Goal: Task Accomplishment & Management: Manage account settings

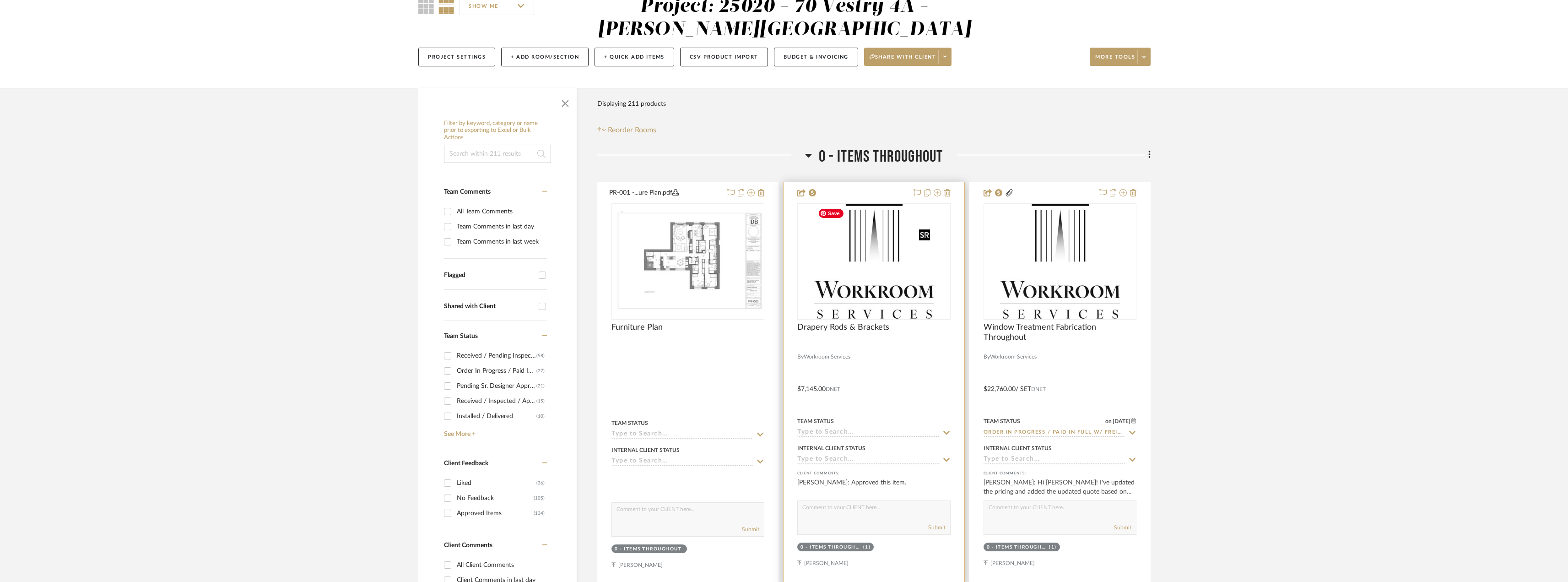
scroll to position [92, 0]
click at [881, 282] on img "0" at bounding box center [874, 261] width 120 height 114
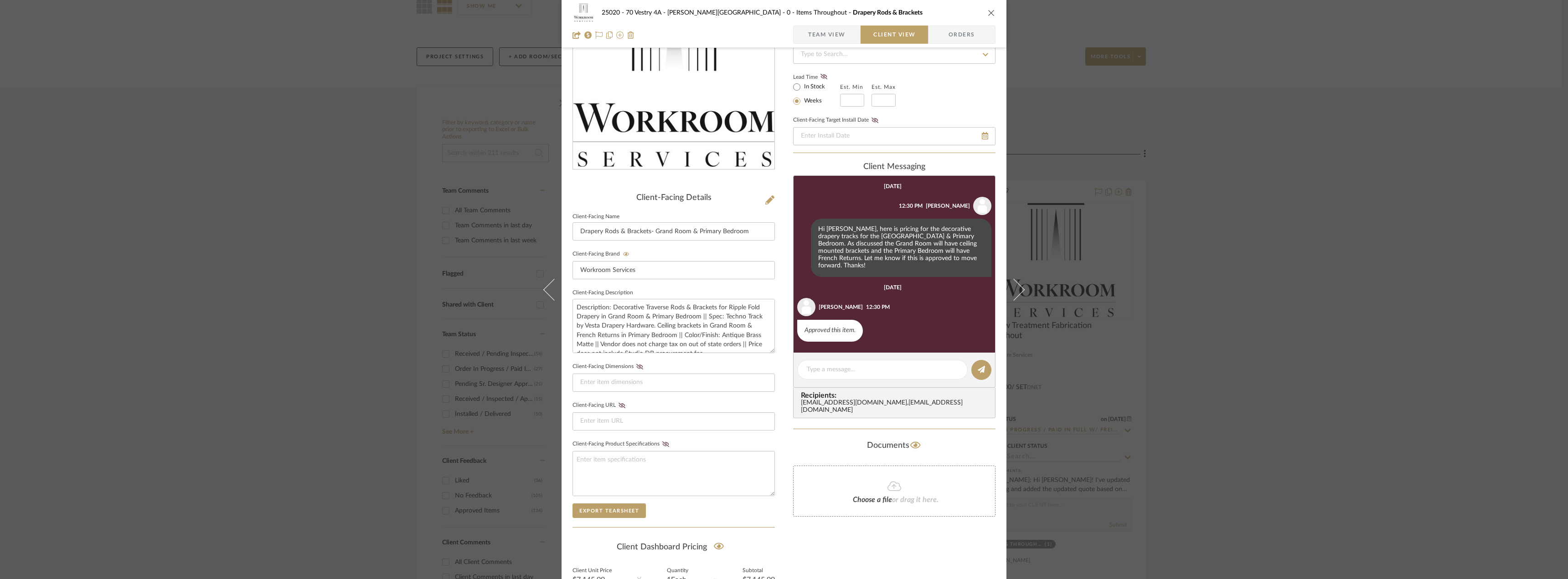
click at [1360, 273] on div "25020 - 70 Vestry 4A - [PERSON_NAME] 0 - Items Throughout Drapery Rods & Bracke…" at bounding box center [784, 290] width 1568 height 579
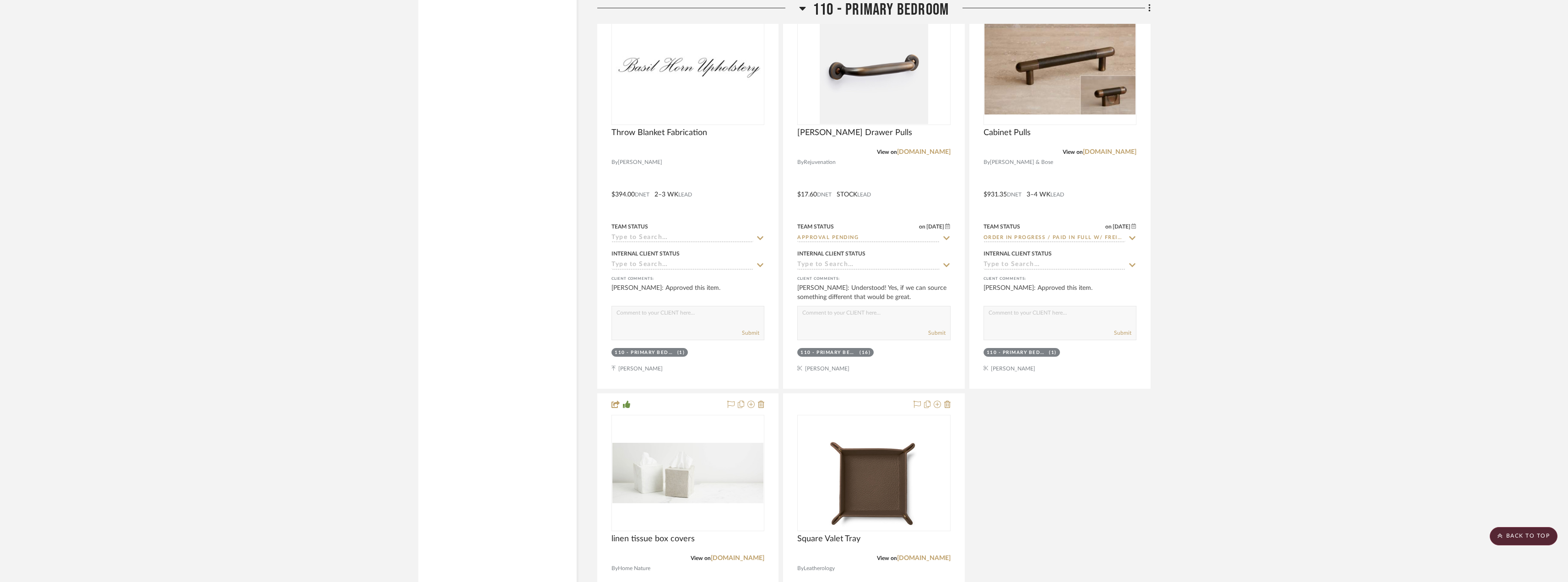
scroll to position [4532, 0]
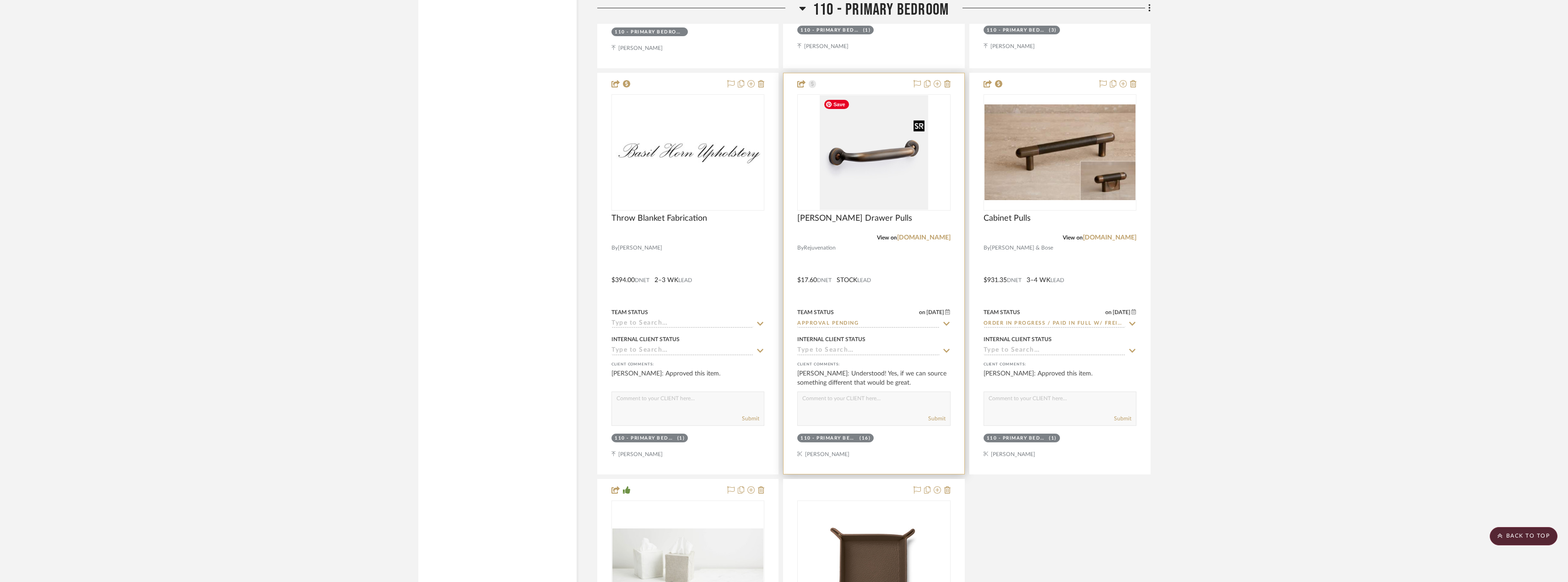
click at [874, 161] on img "0" at bounding box center [873, 152] width 108 height 114
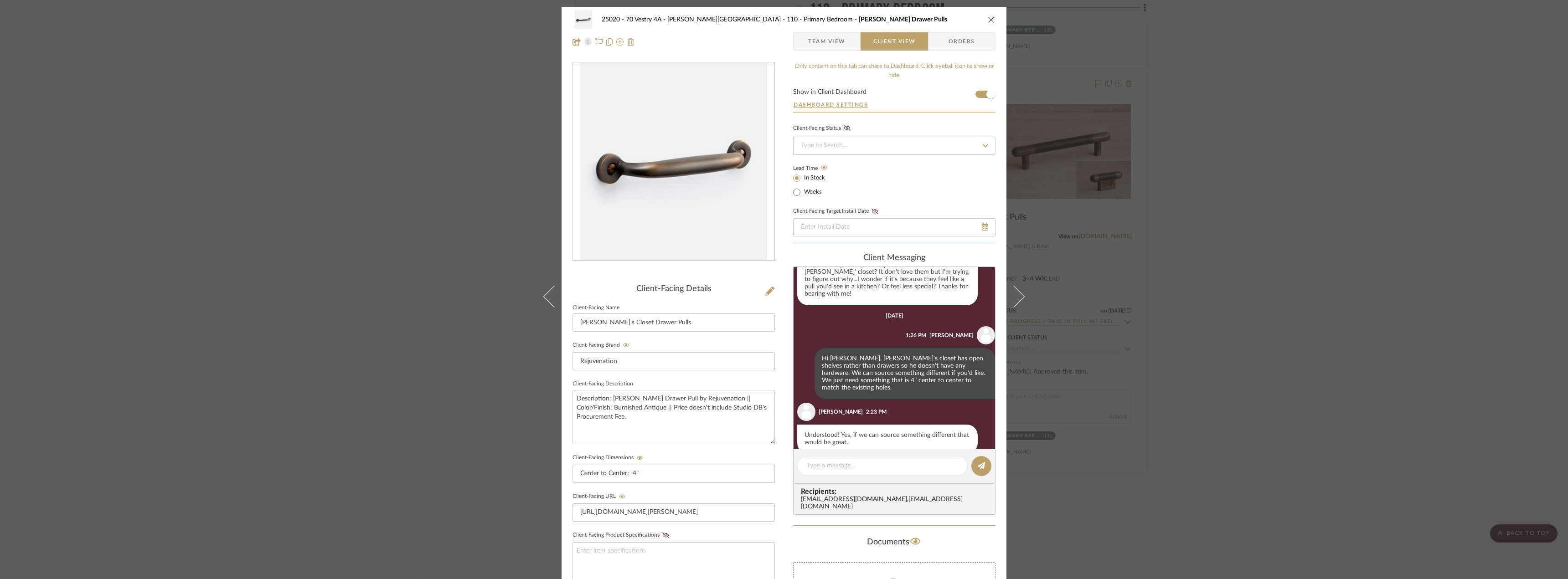
scroll to position [119, 0]
click at [847, 468] on textarea at bounding box center [882, 466] width 152 height 10
click at [901, 465] on textarea "Hi [PERSON_NAME], below are a few alternate" at bounding box center [882, 466] width 152 height 10
click at [827, 466] on textarea "Hi [PERSON_NAME], below are a few alternate 4" pull options:" at bounding box center [882, 466] width 152 height 10
type textarea "Hi [PERSON_NAME]! Below are a few alternate 4" pull options:"
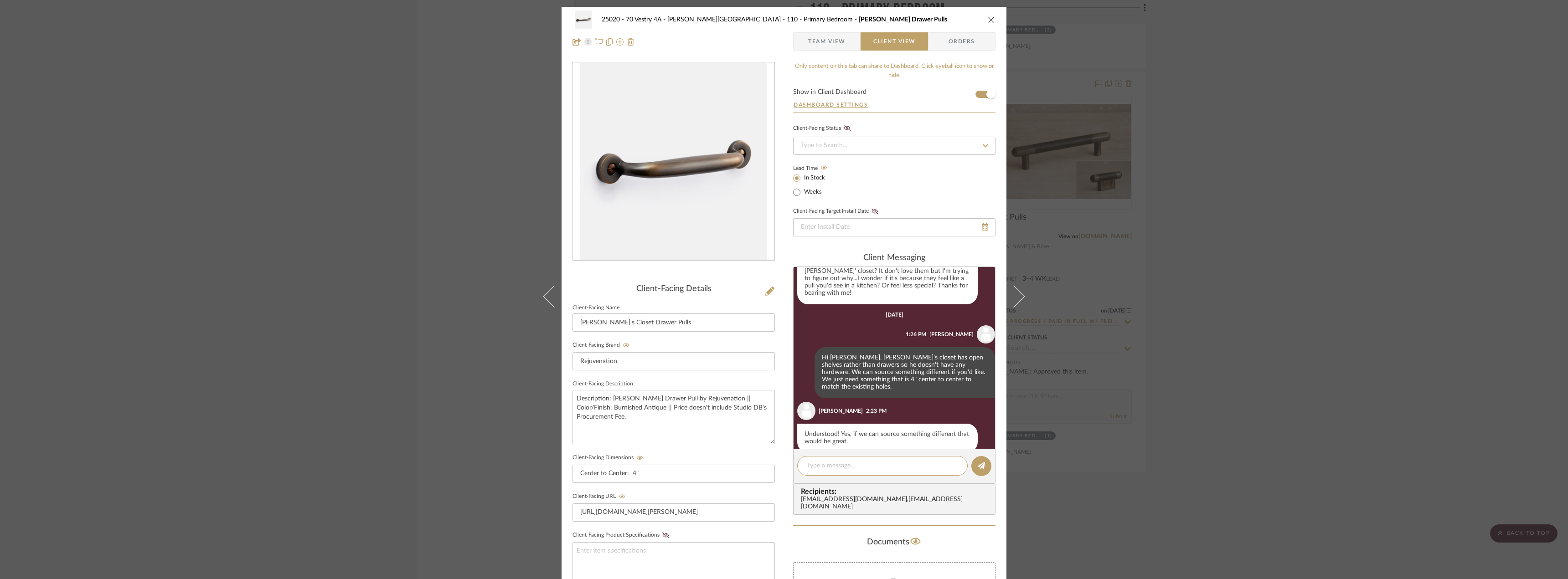
scroll to position [183, 0]
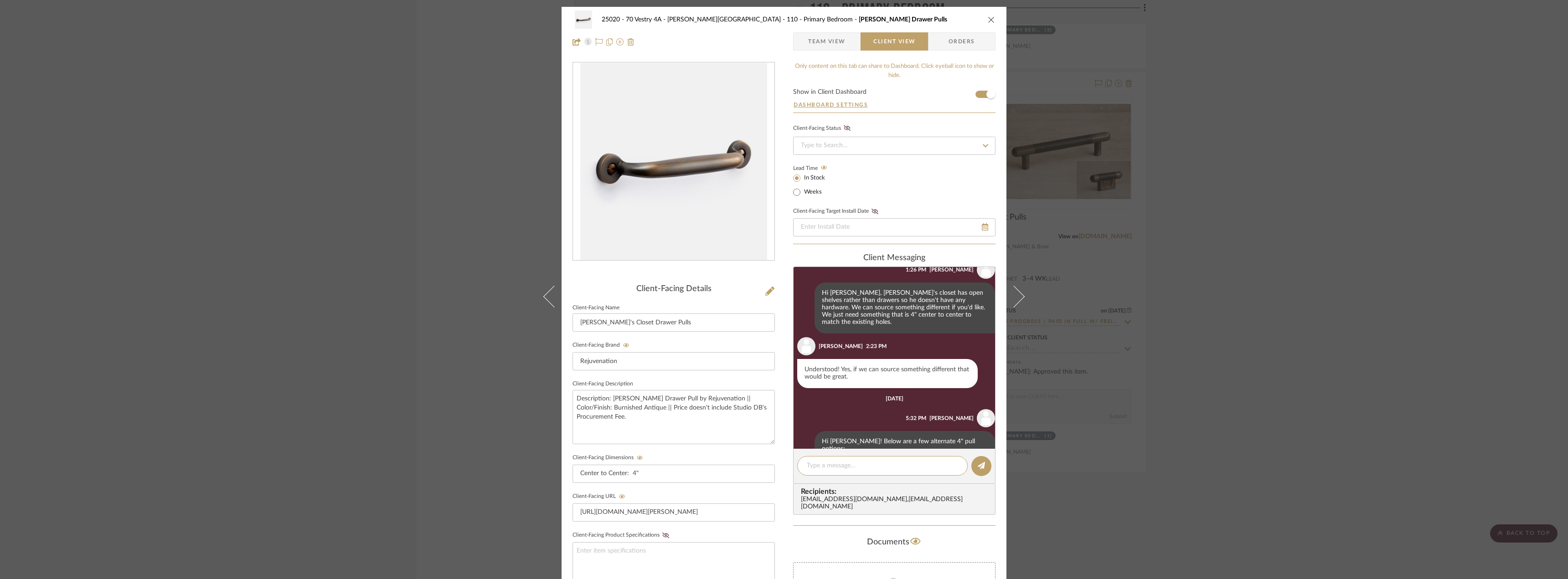
paste textarea "[URL][DOMAIN_NAME]"
type textarea "[URL][DOMAIN_NAME]"
click at [974, 471] on button at bounding box center [981, 466] width 20 height 20
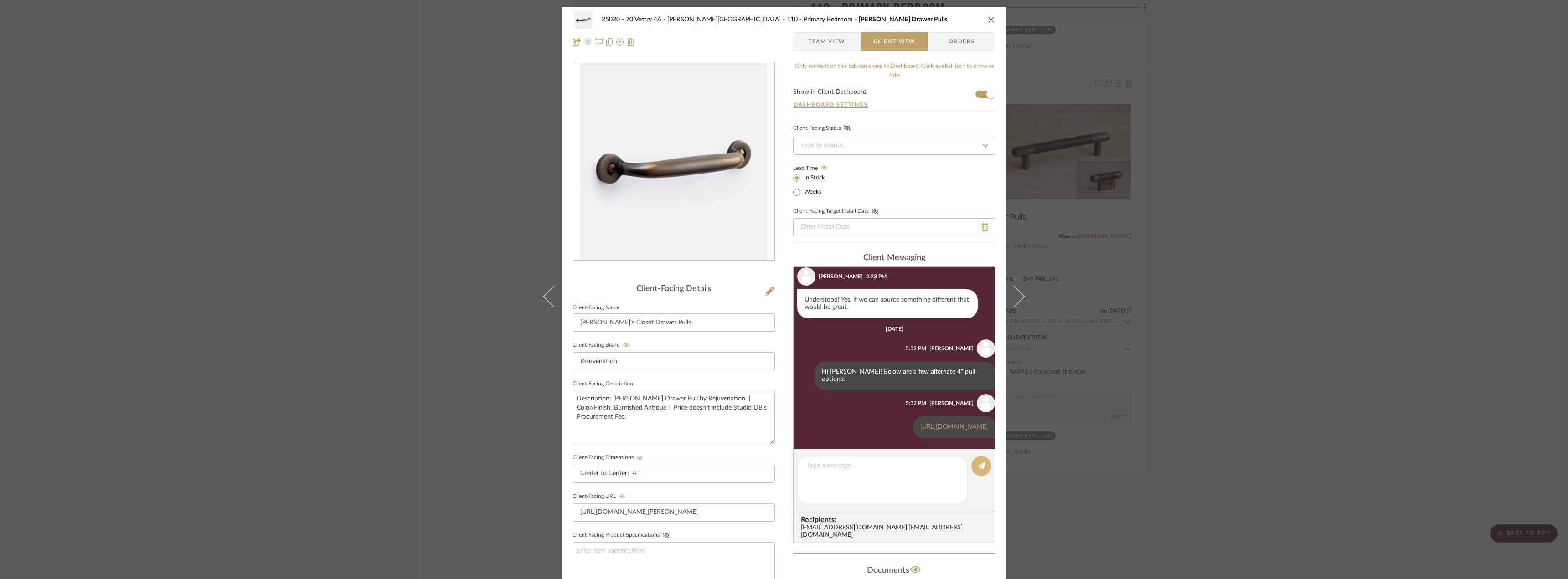
scroll to position [316, 0]
click at [838, 464] on textarea at bounding box center [882, 466] width 152 height 10
paste textarea "[URL][DOMAIN_NAME]"
type textarea "[URL][DOMAIN_NAME]"
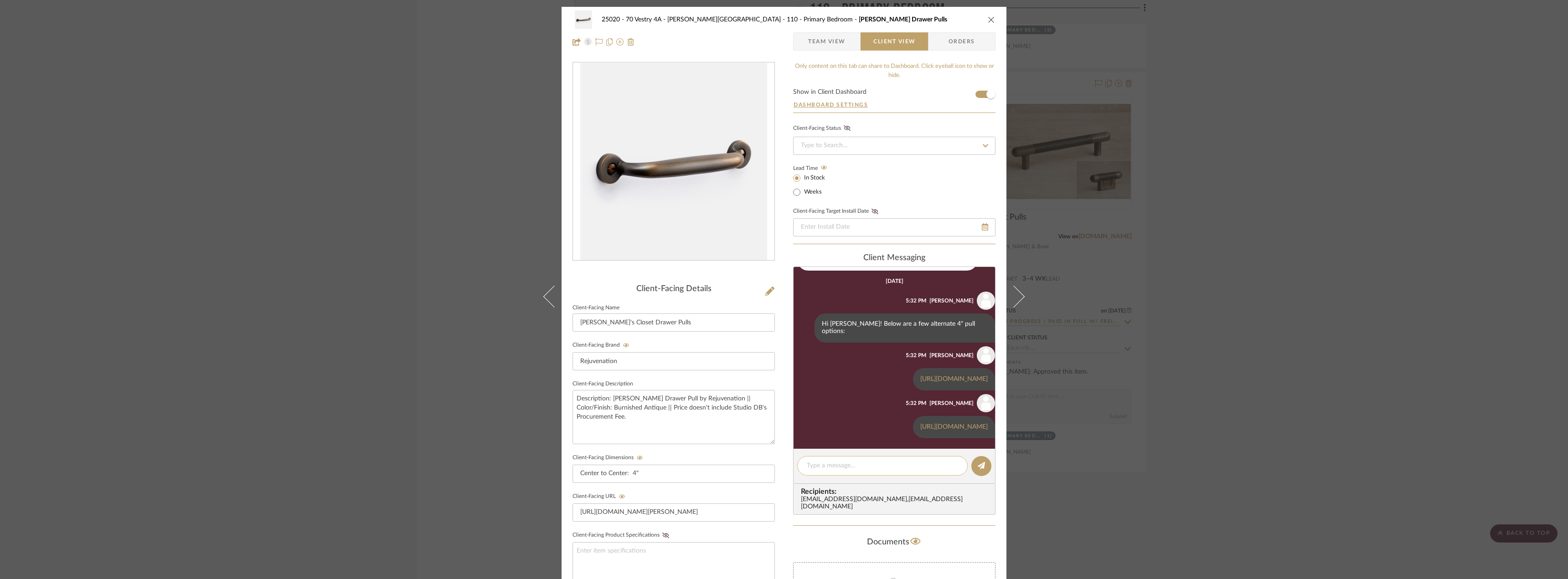
scroll to position [372, 0]
paste textarea "[URL][DOMAIN_NAME]"
type textarea "[URL][DOMAIN_NAME]"
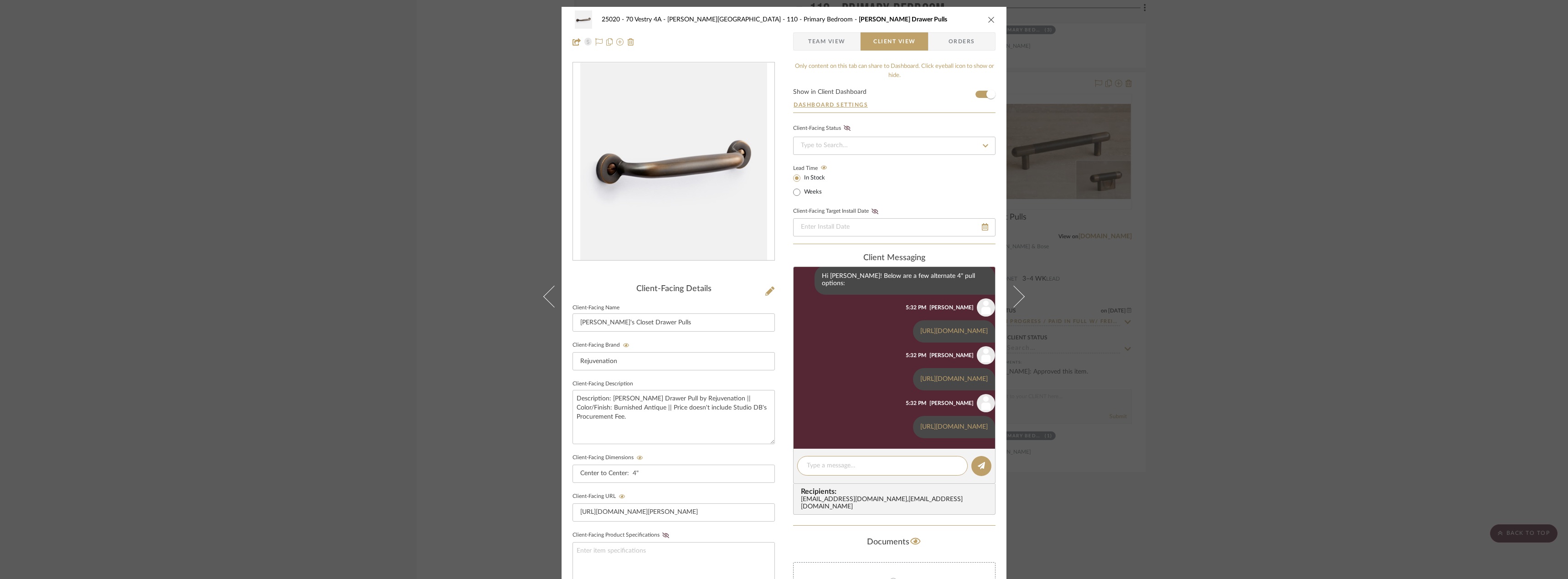
scroll to position [427, 0]
click at [1325, 355] on div "25020 - 70 Vestry 4A - [PERSON_NAME] 110 - Primary Bedroom [PERSON_NAME] Drawer…" at bounding box center [784, 290] width 1568 height 579
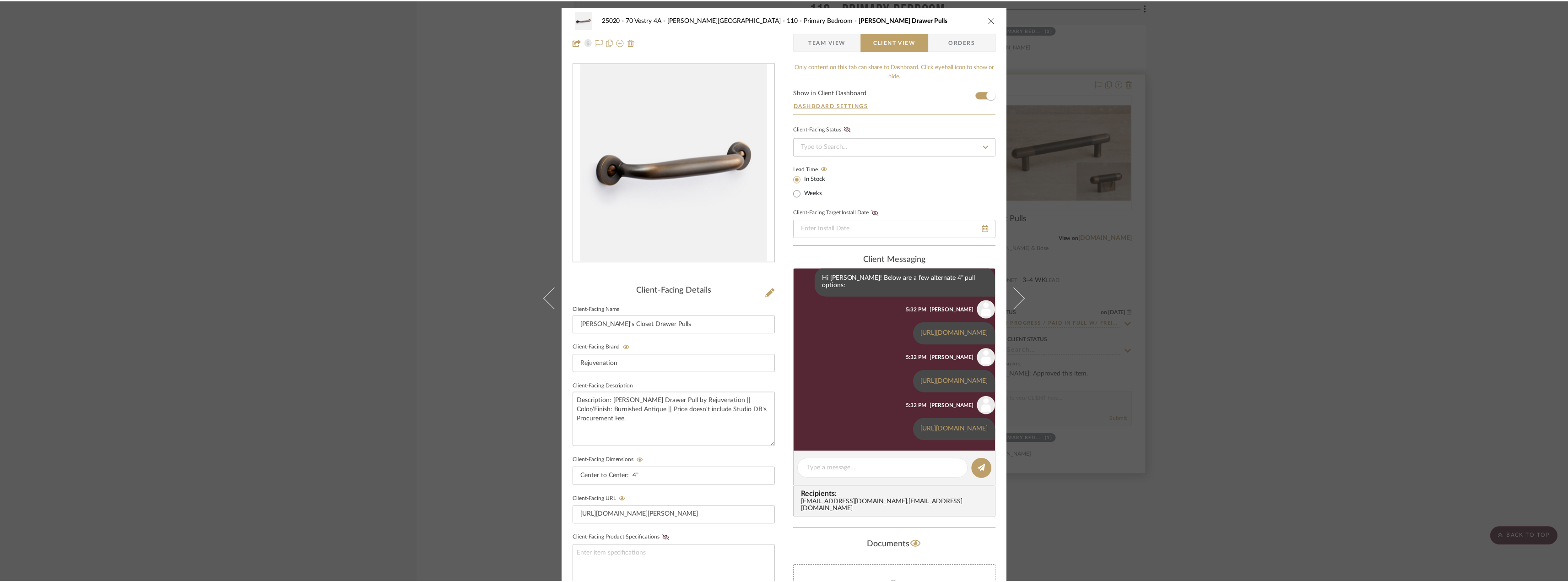
scroll to position [4532, 0]
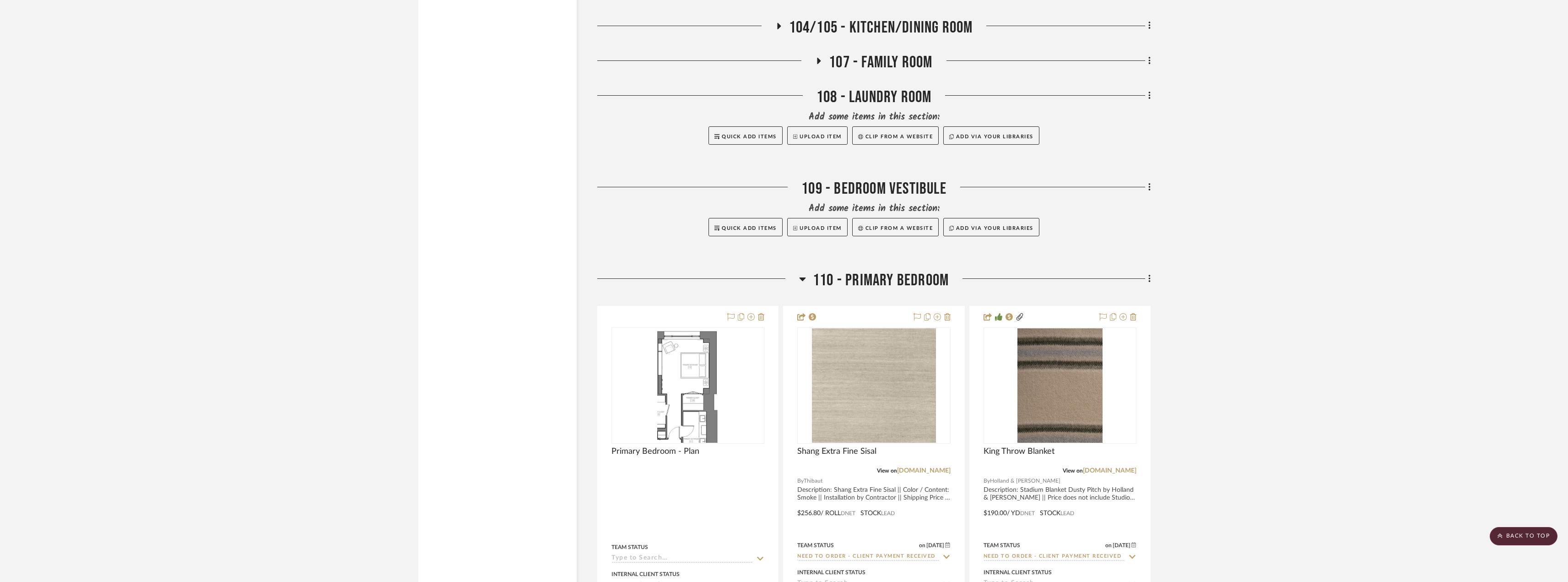
click at [821, 278] on span "110 - Primary Bedroom" at bounding box center [881, 281] width 136 height 20
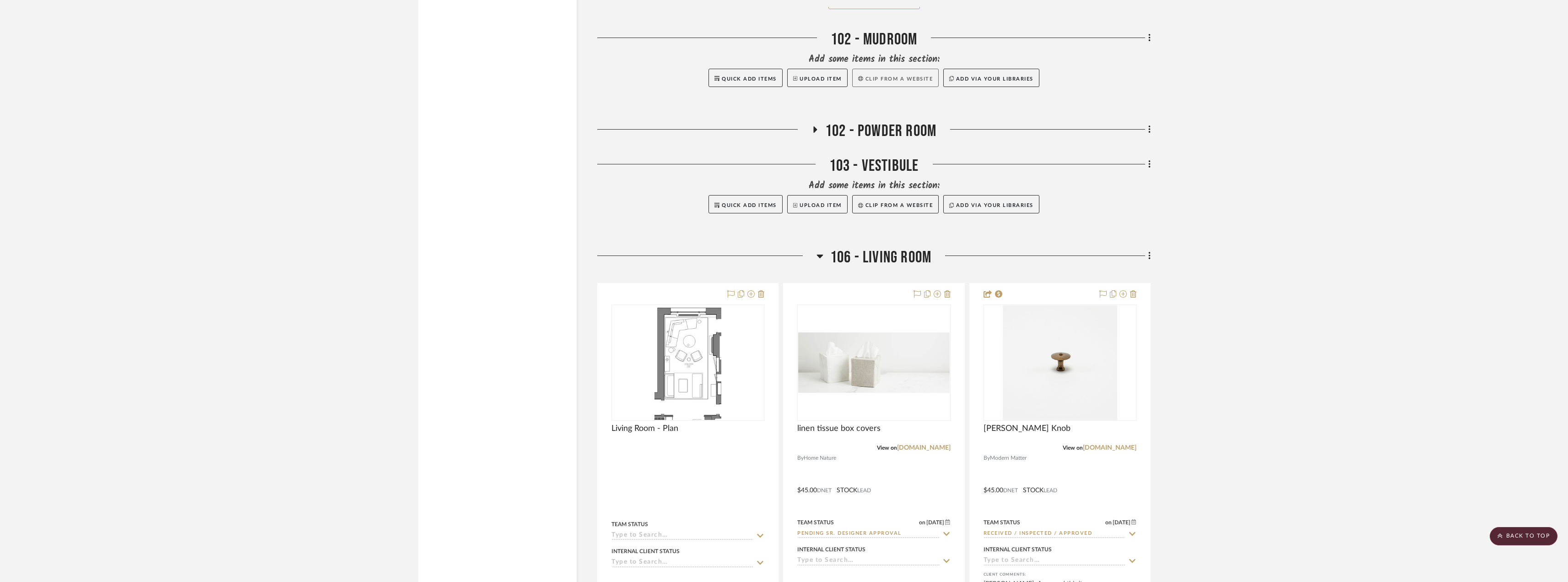
scroll to position [2472, 0]
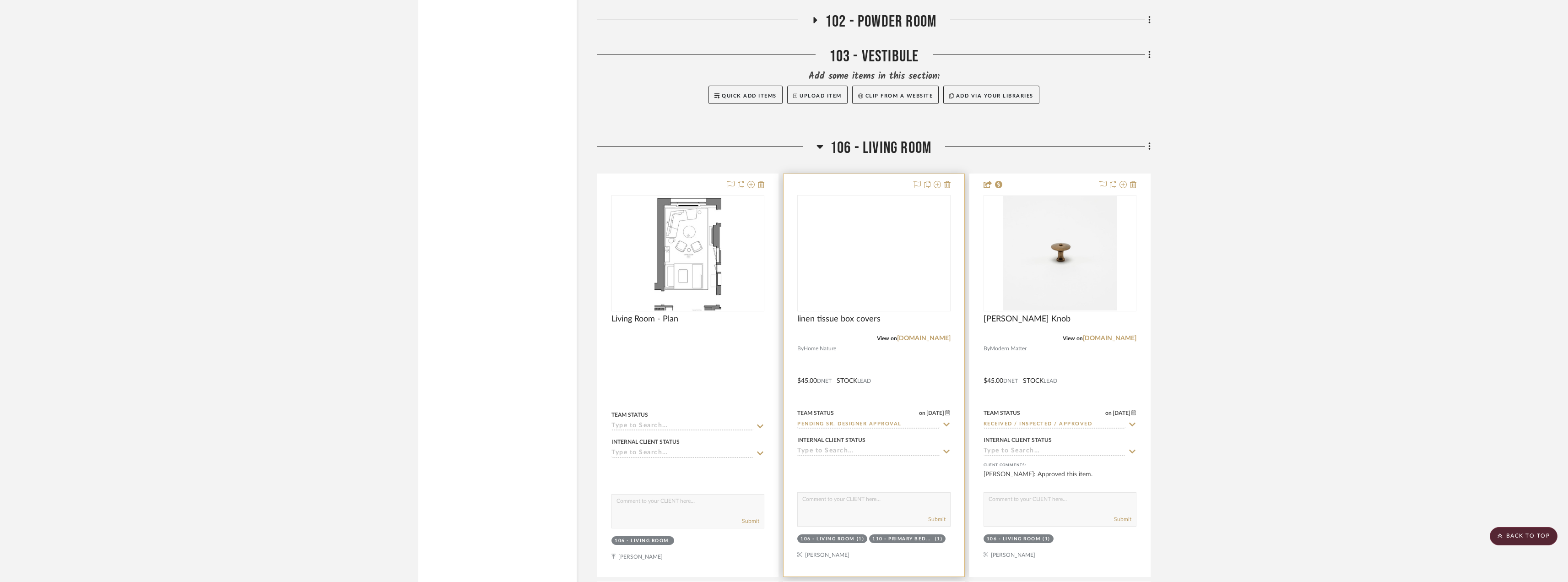
click at [0, 0] on img at bounding box center [0, 0] width 0 height 0
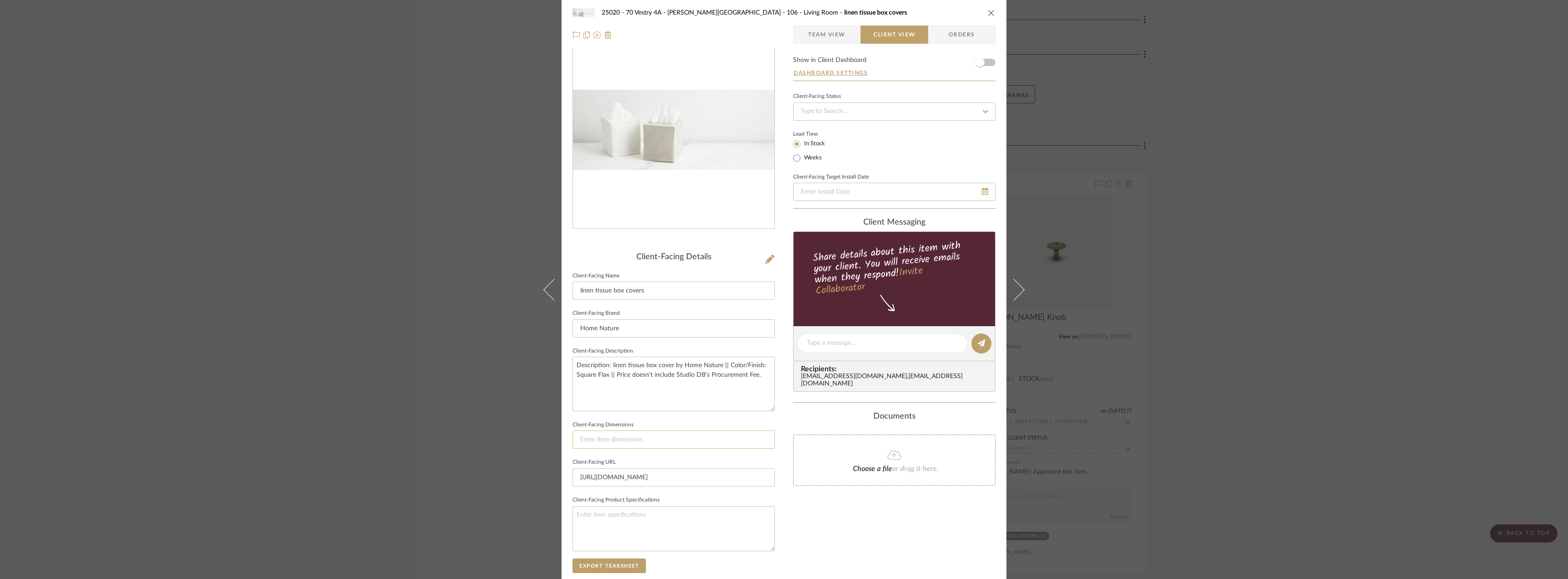
scroll to position [0, 0]
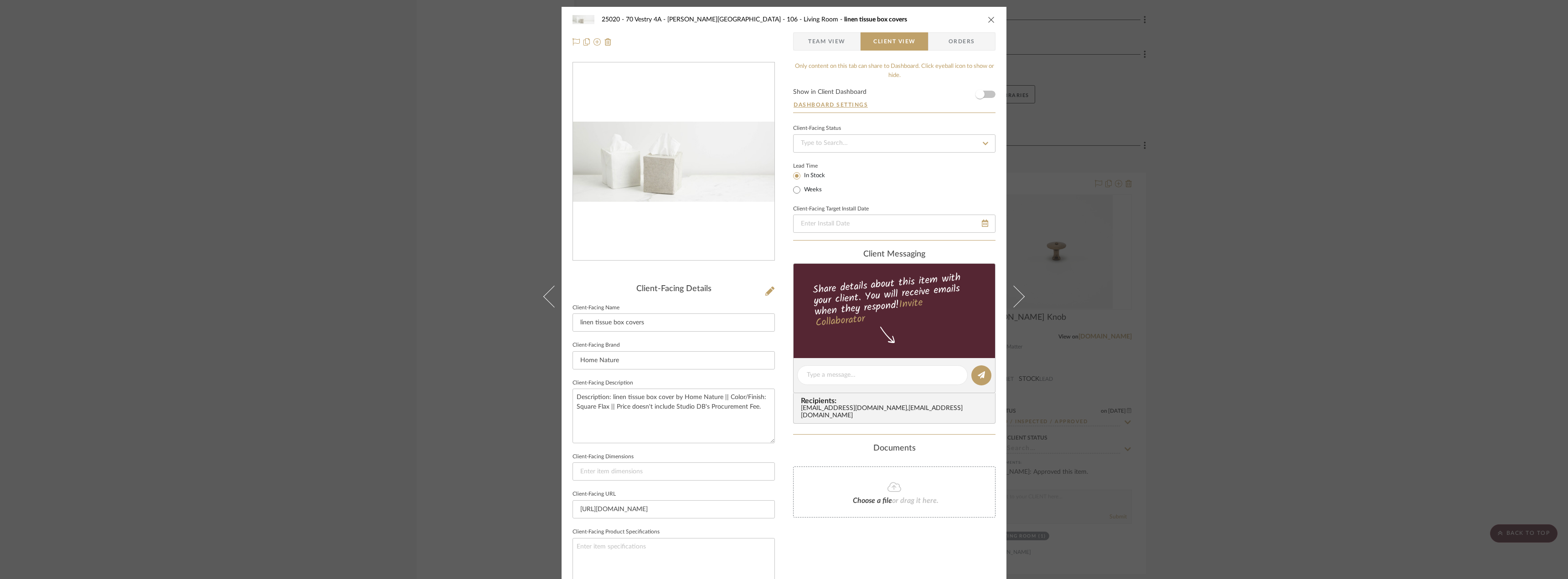
click at [1213, 175] on div "25020 - 70 Vestry 4A - [PERSON_NAME] 106 - Living Room linen tissue box covers …" at bounding box center [784, 290] width 1568 height 579
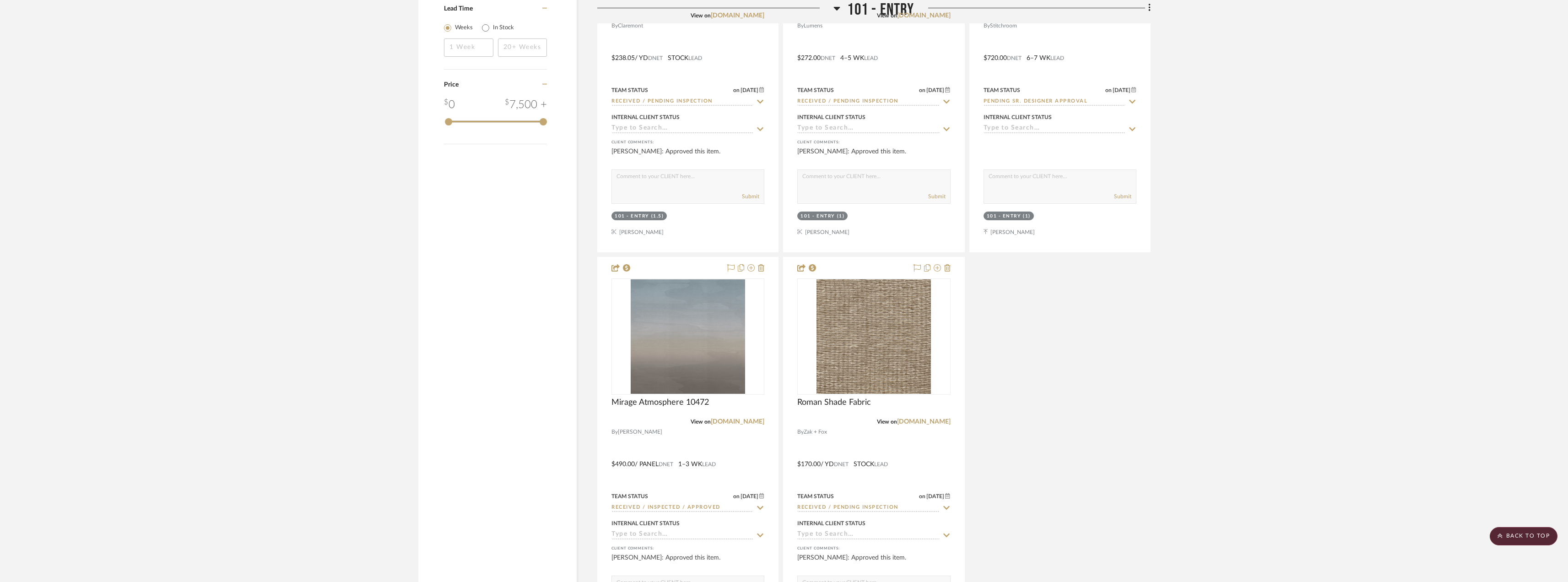
scroll to position [1694, 0]
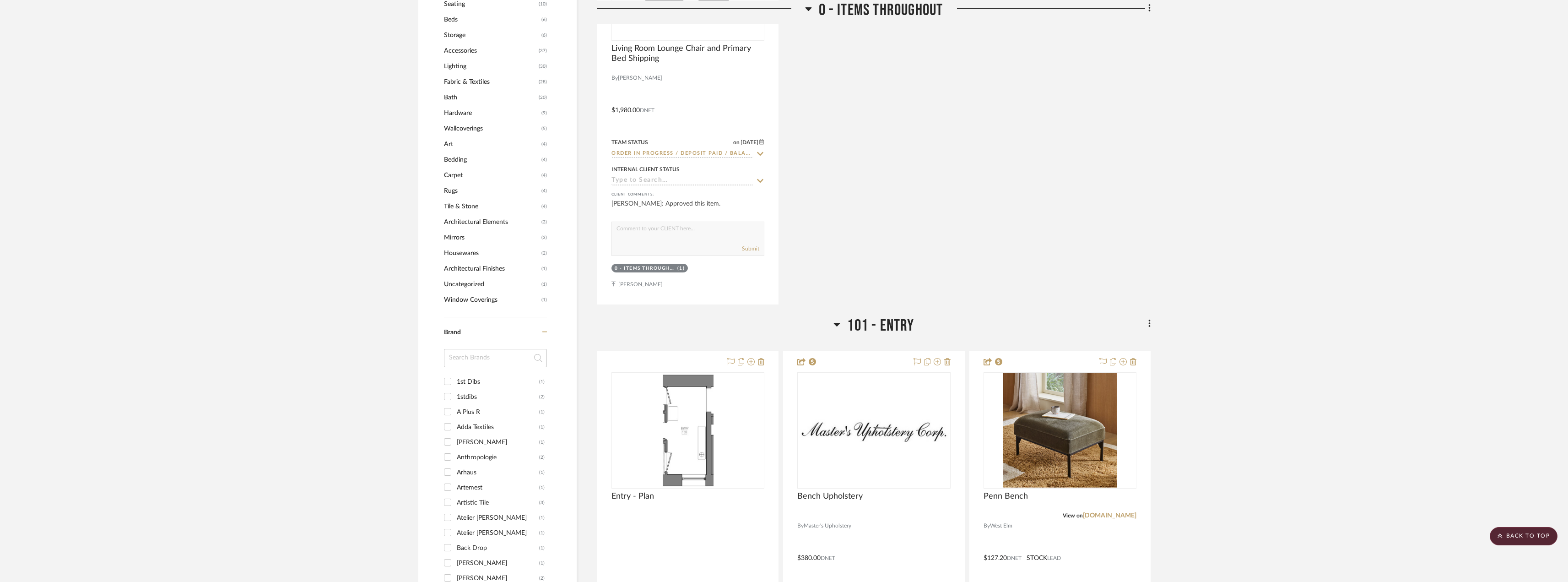
click at [855, 326] on span "101 - Entry" at bounding box center [880, 326] width 67 height 20
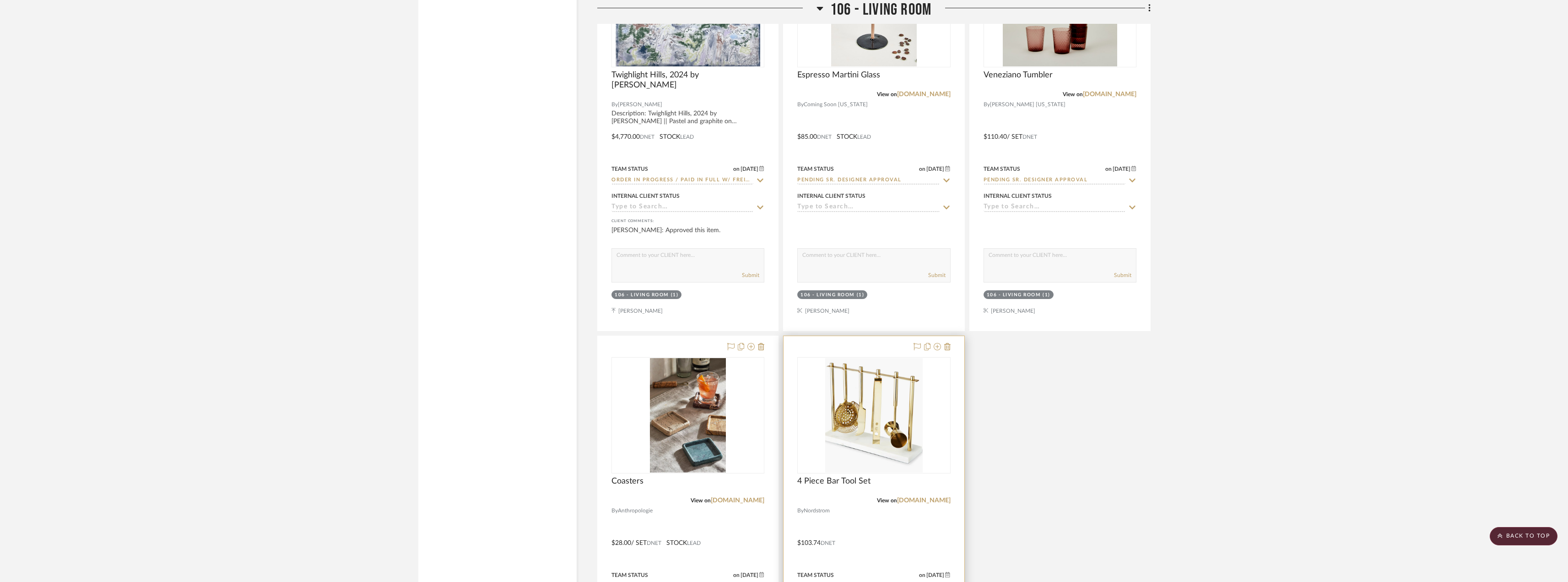
scroll to position [2060, 0]
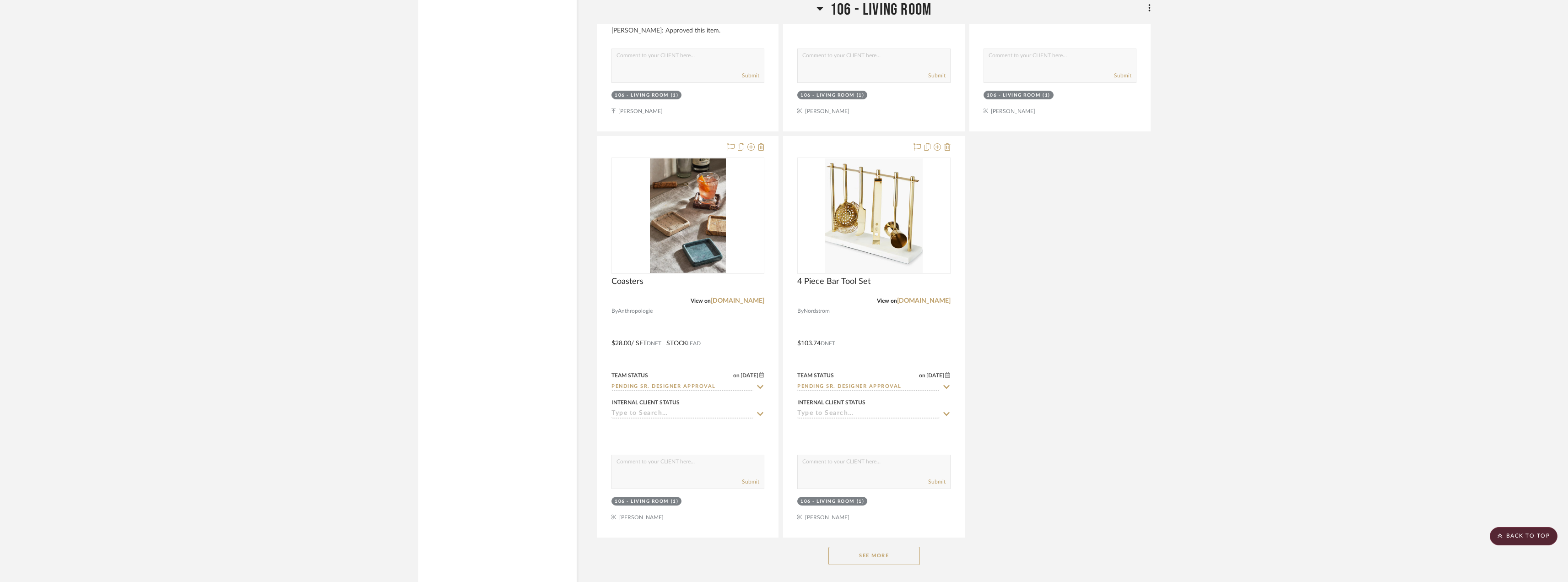
click at [874, 553] on button "See More" at bounding box center [874, 556] width 92 height 18
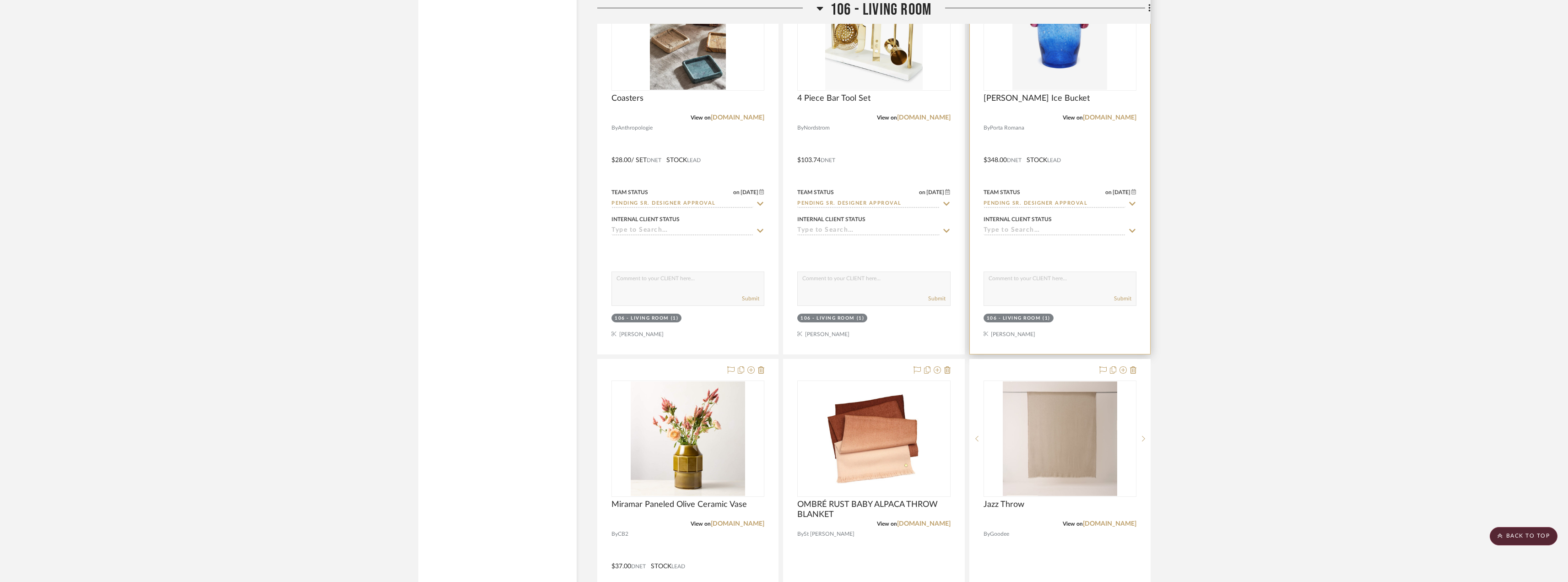
scroll to position [2152, 0]
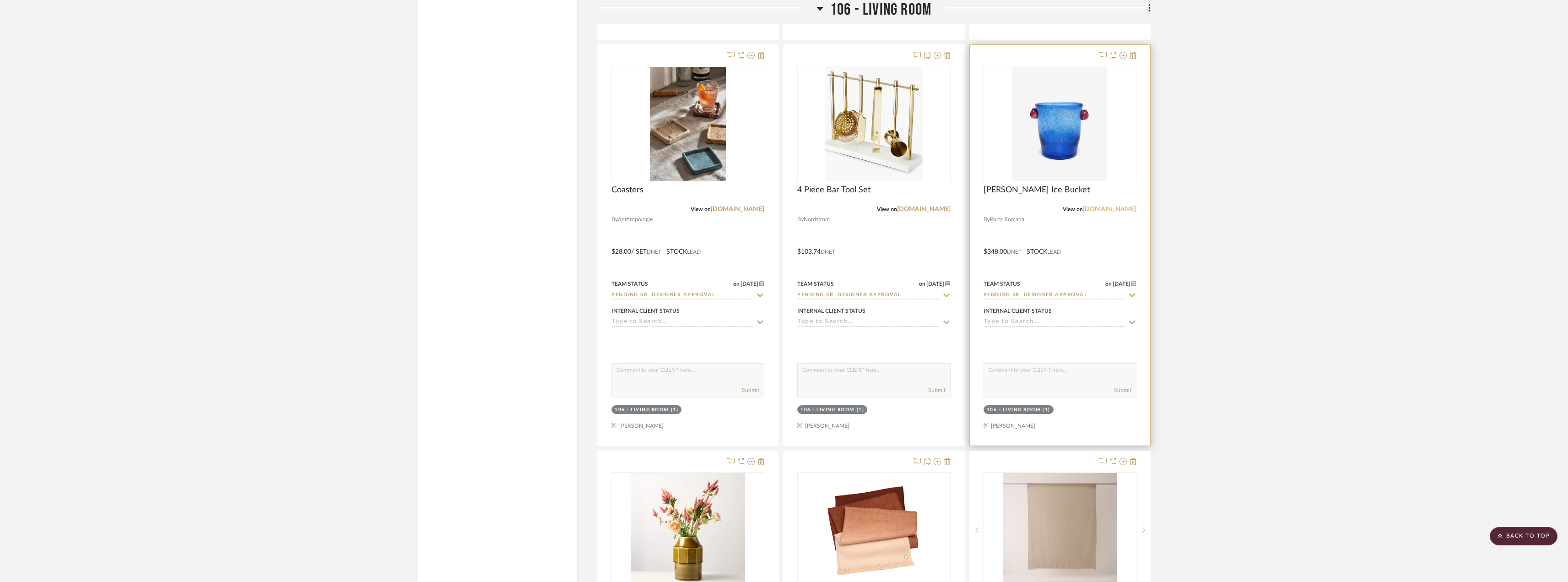
click at [1123, 209] on link "[DOMAIN_NAME]" at bounding box center [1110, 209] width 54 height 6
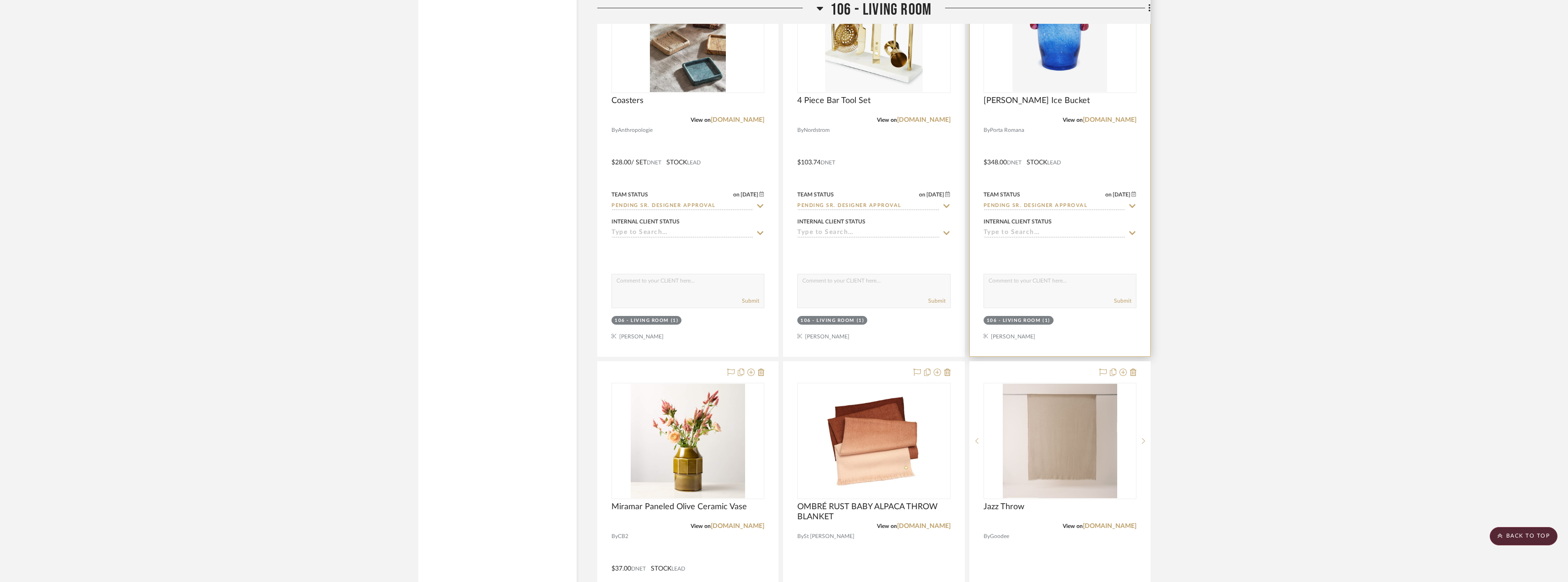
scroll to position [2243, 0]
click at [936, 116] on link "[DOMAIN_NAME]" at bounding box center [924, 117] width 54 height 6
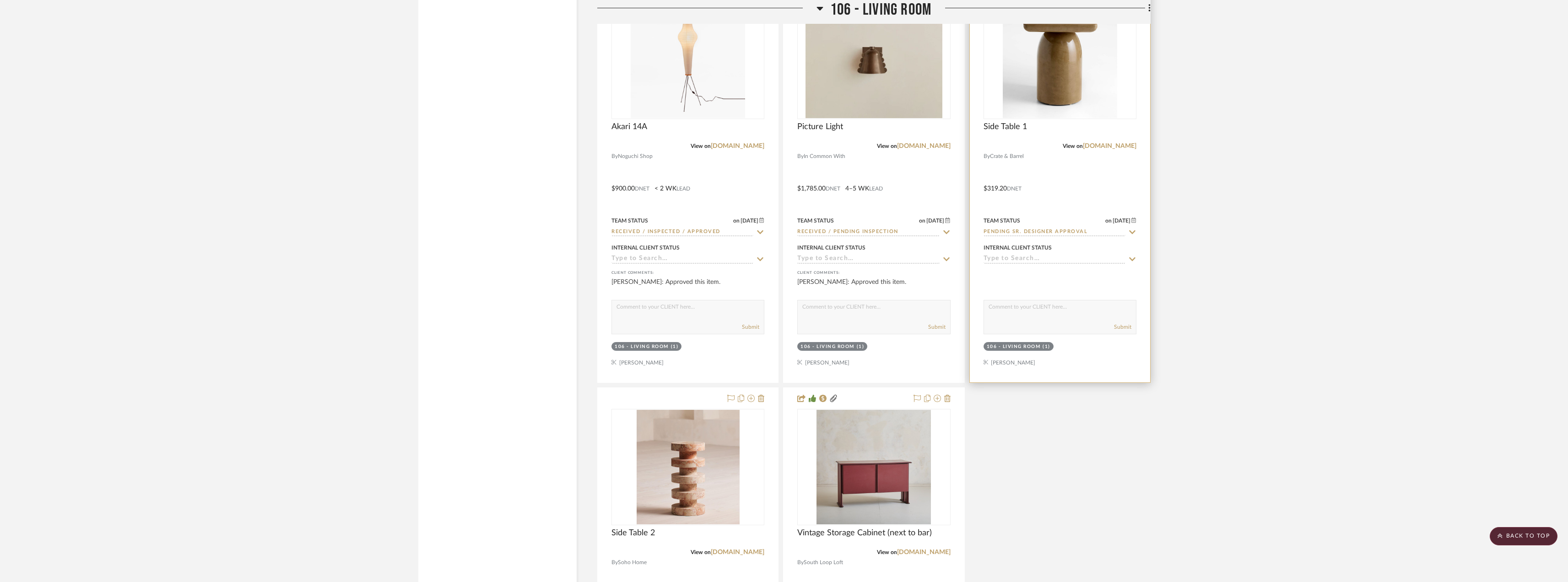
scroll to position [6272, 0]
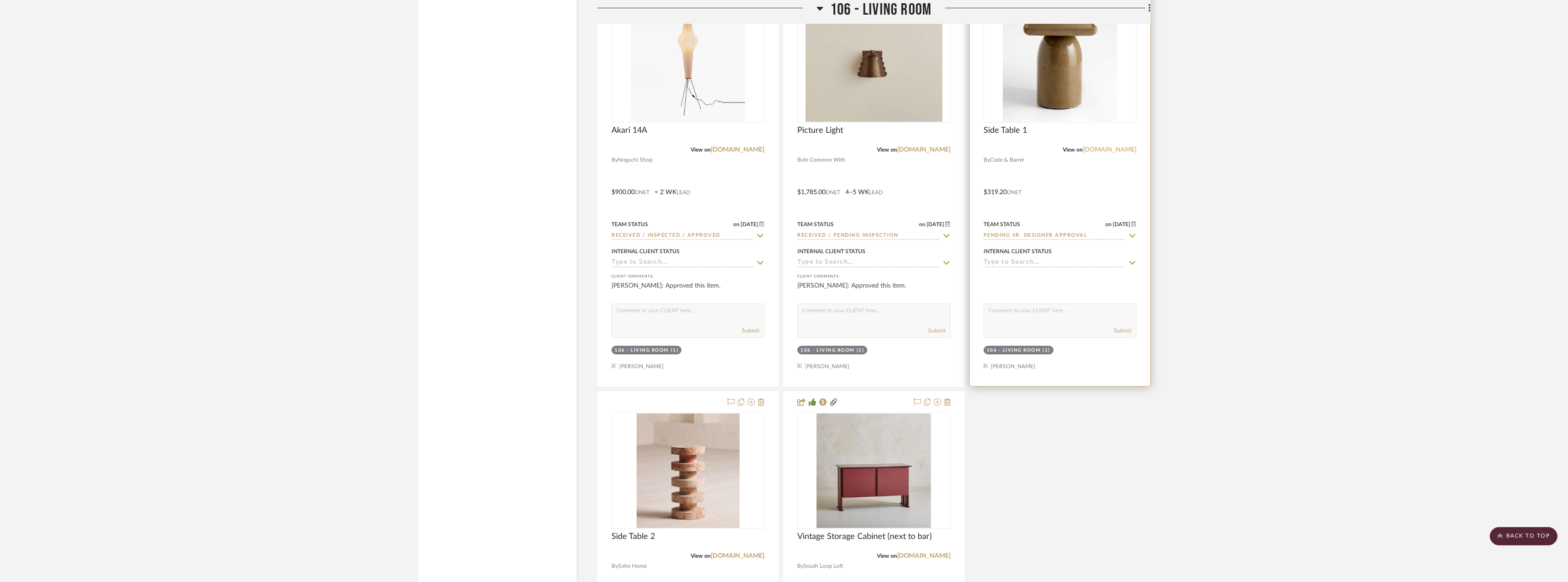
click at [1114, 150] on link "[DOMAIN_NAME]" at bounding box center [1110, 150] width 54 height 6
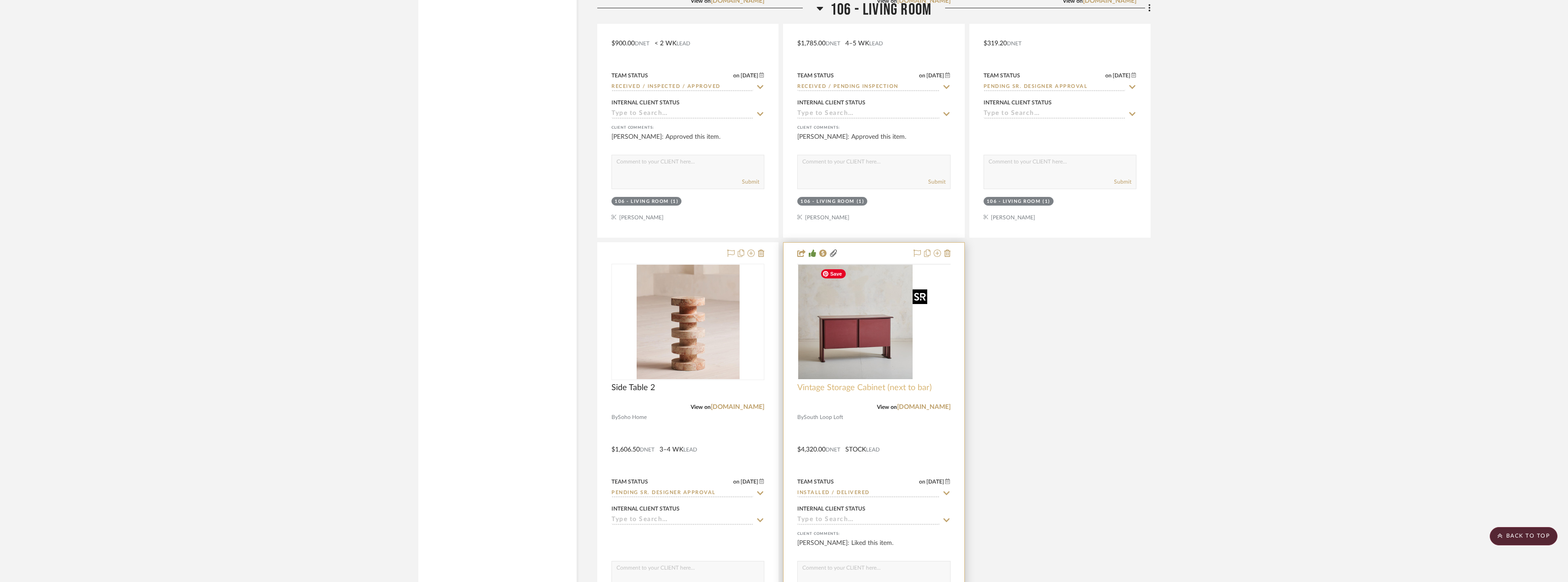
scroll to position [6455, 0]
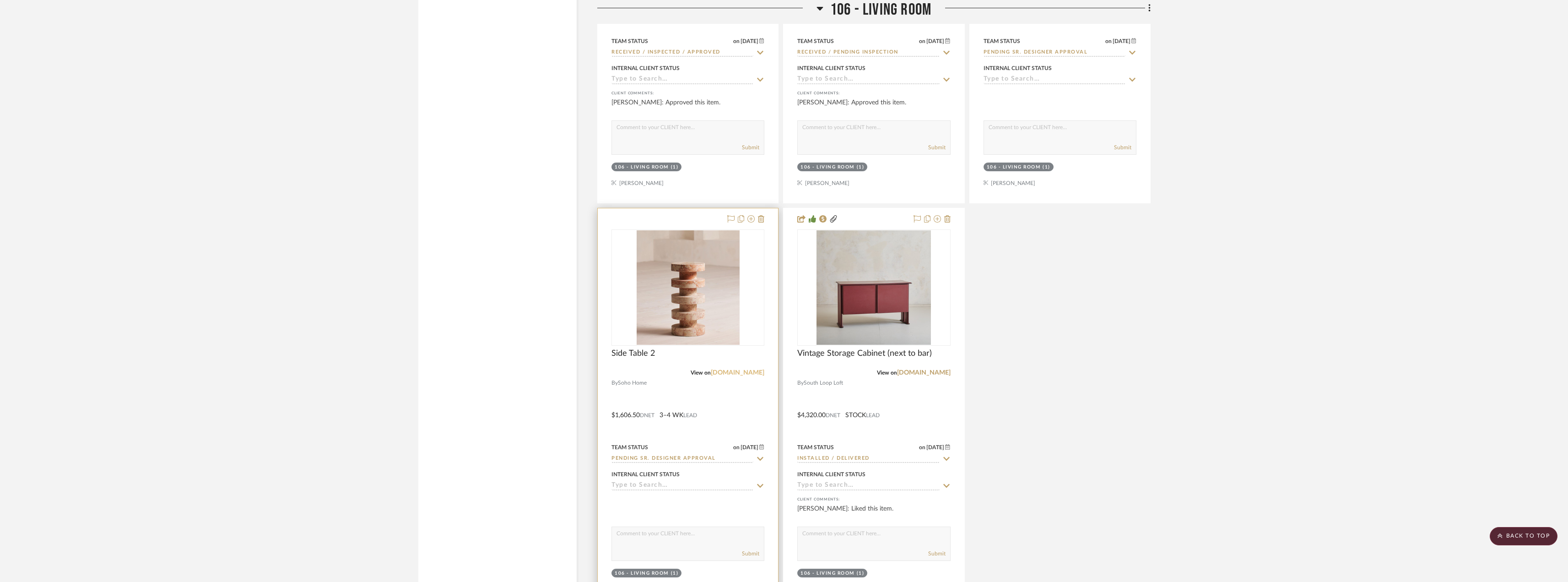
click at [732, 370] on link "[DOMAIN_NAME]" at bounding box center [738, 372] width 54 height 6
click at [727, 374] on link "[DOMAIN_NAME]" at bounding box center [738, 372] width 54 height 6
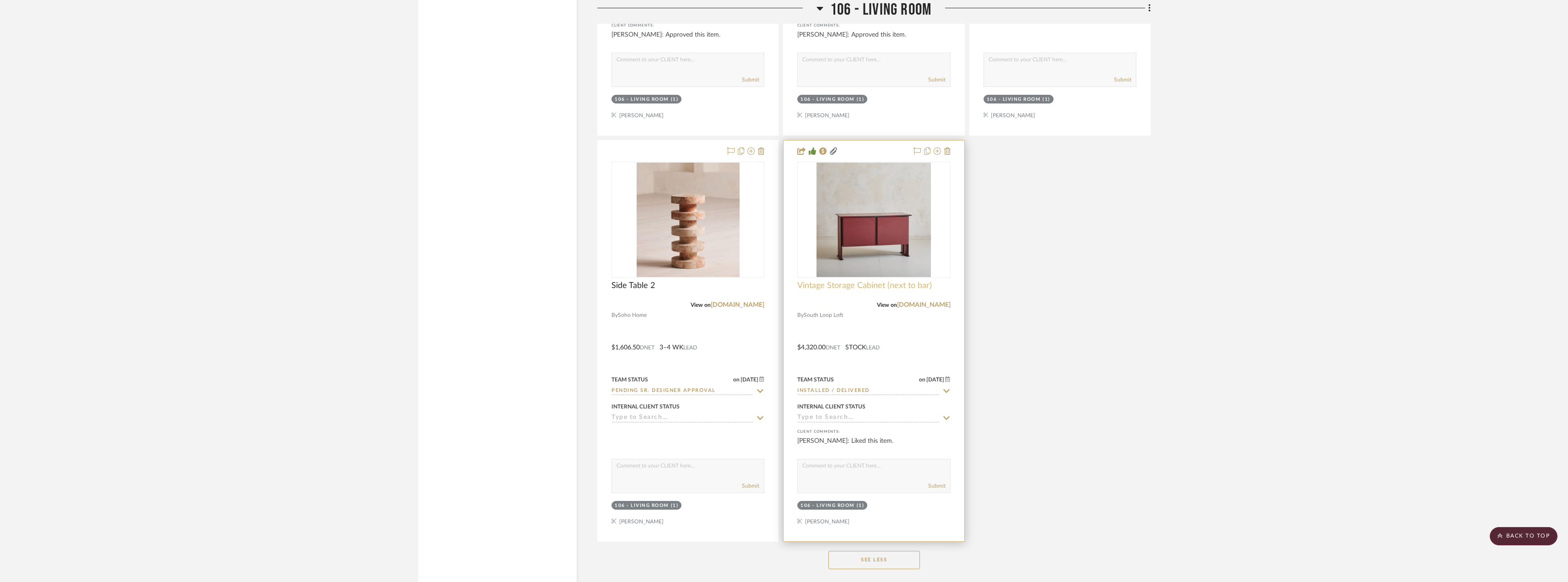
scroll to position [6500, 0]
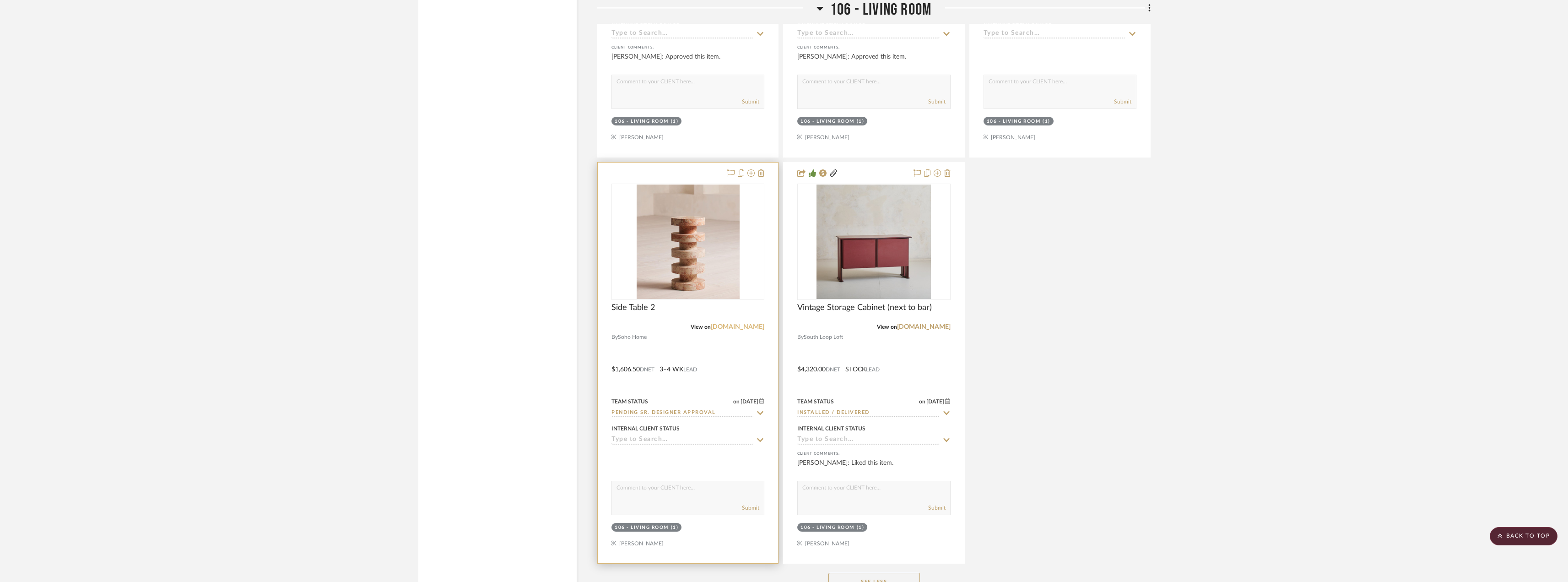
click at [739, 325] on link "[DOMAIN_NAME]" at bounding box center [738, 326] width 54 height 6
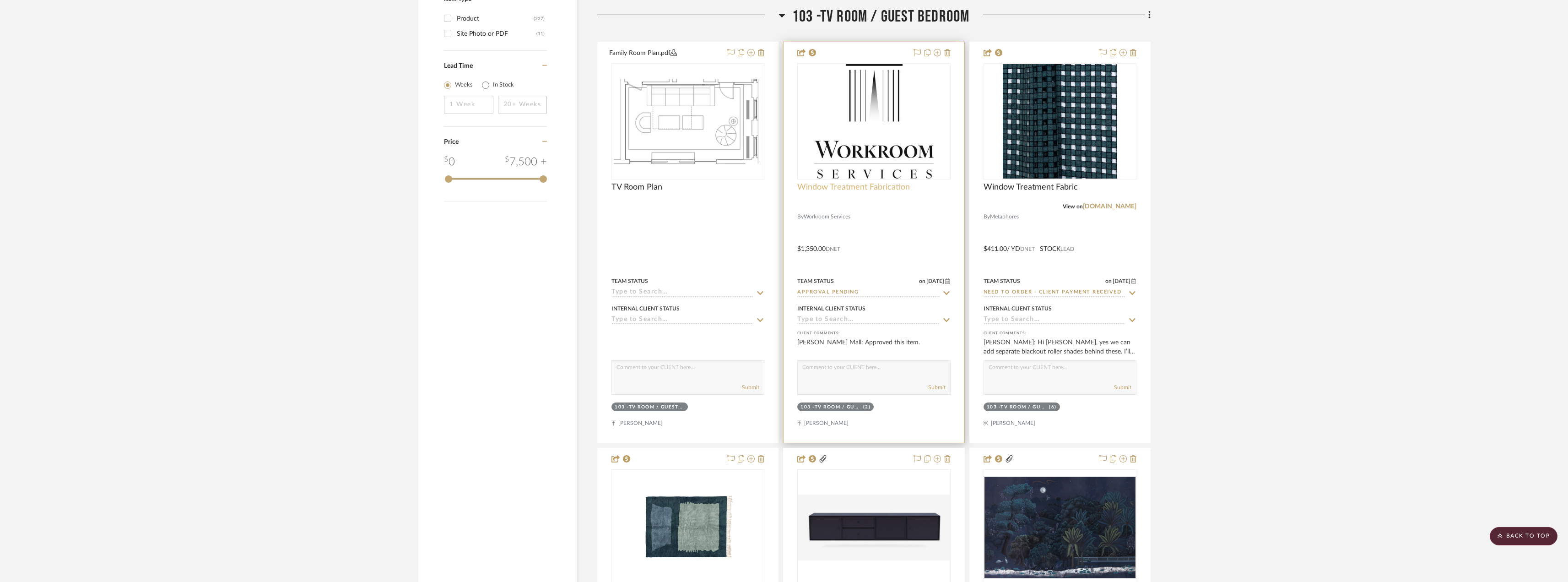
scroll to position [1511, 0]
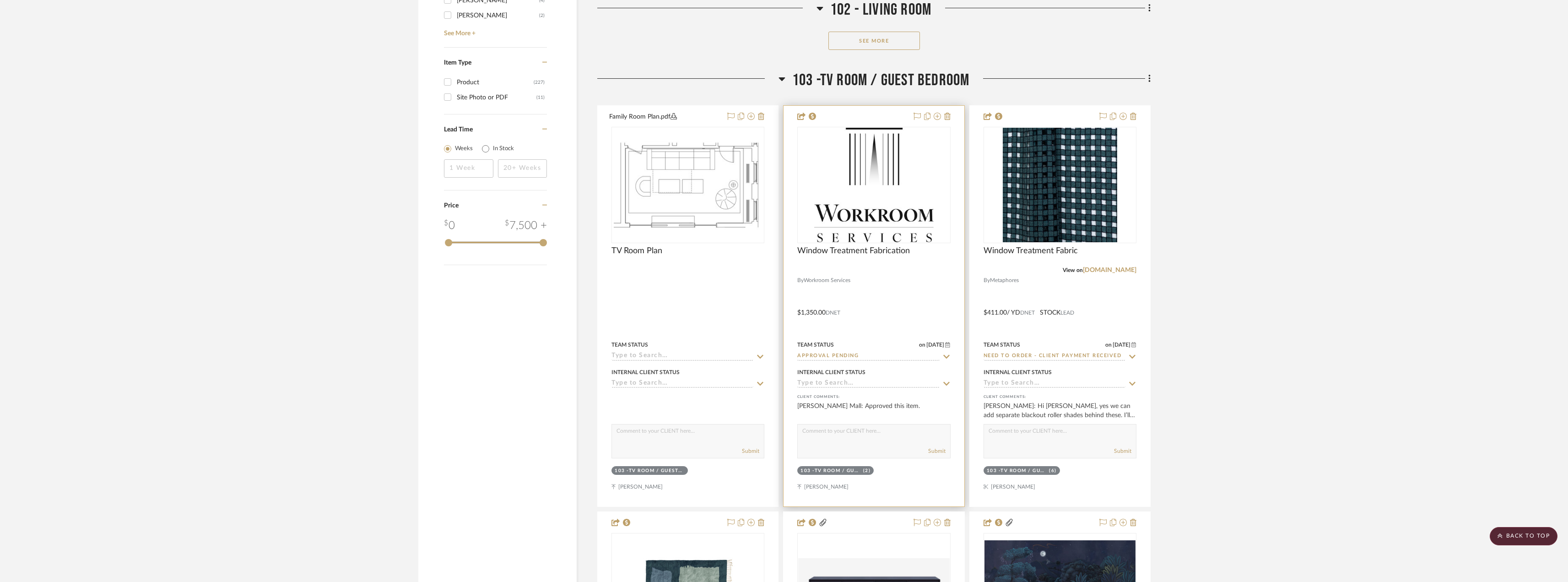
click at [876, 232] on img "0" at bounding box center [874, 185] width 120 height 114
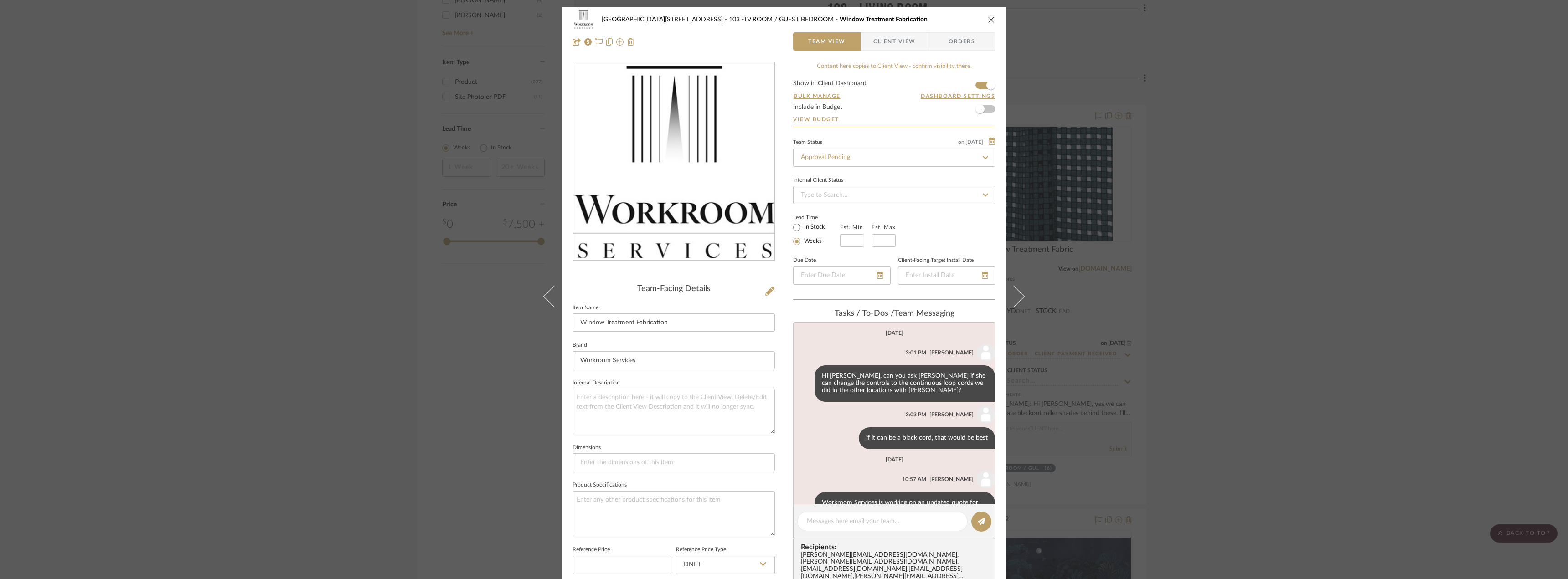
scroll to position [28, 0]
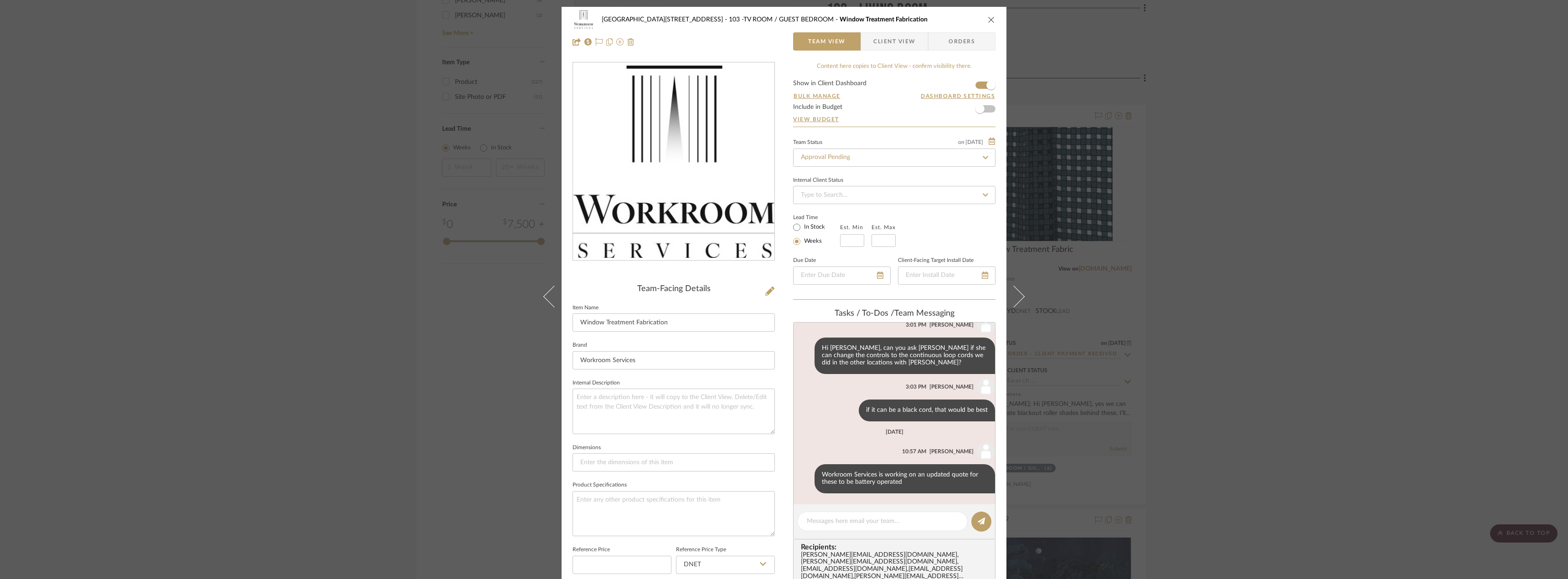
click at [984, 20] on div "24100 - 1175 Park Avenue - Mall 103 -TV ROOM / GUEST BEDROOM Window Treatment F…" at bounding box center [784, 19] width 423 height 18
click at [988, 20] on icon "close" at bounding box center [992, 19] width 7 height 7
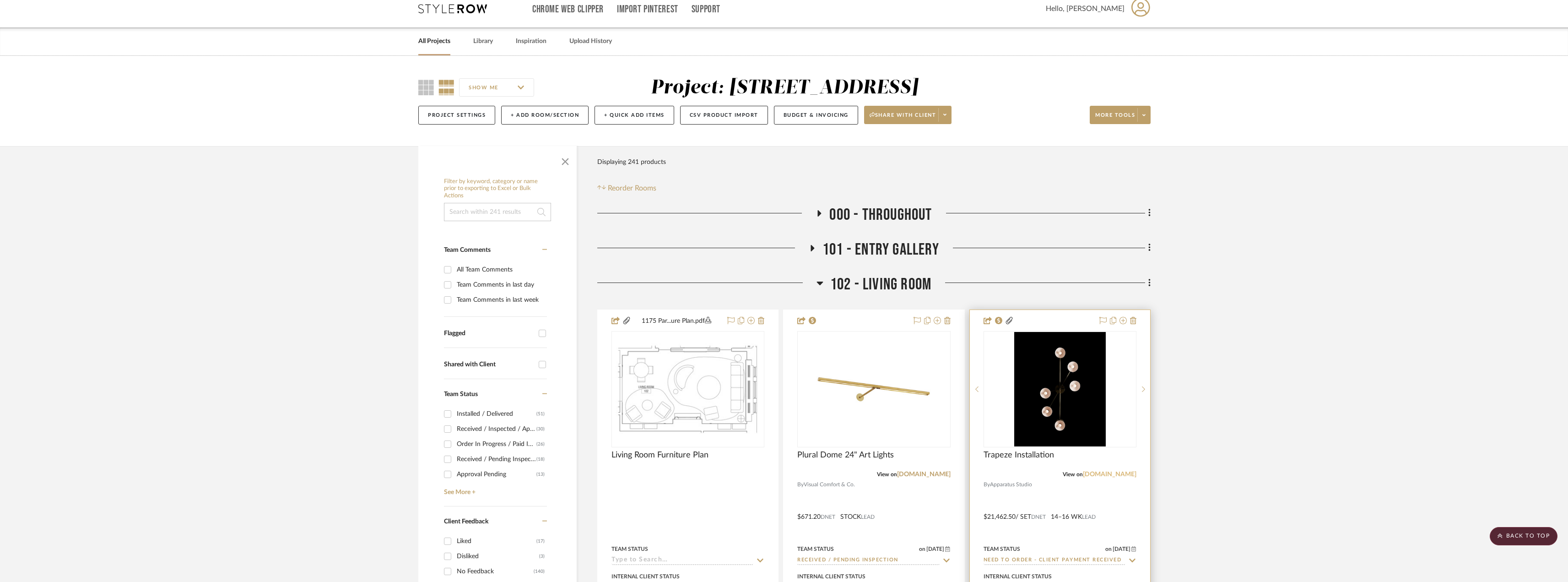
scroll to position [0, 0]
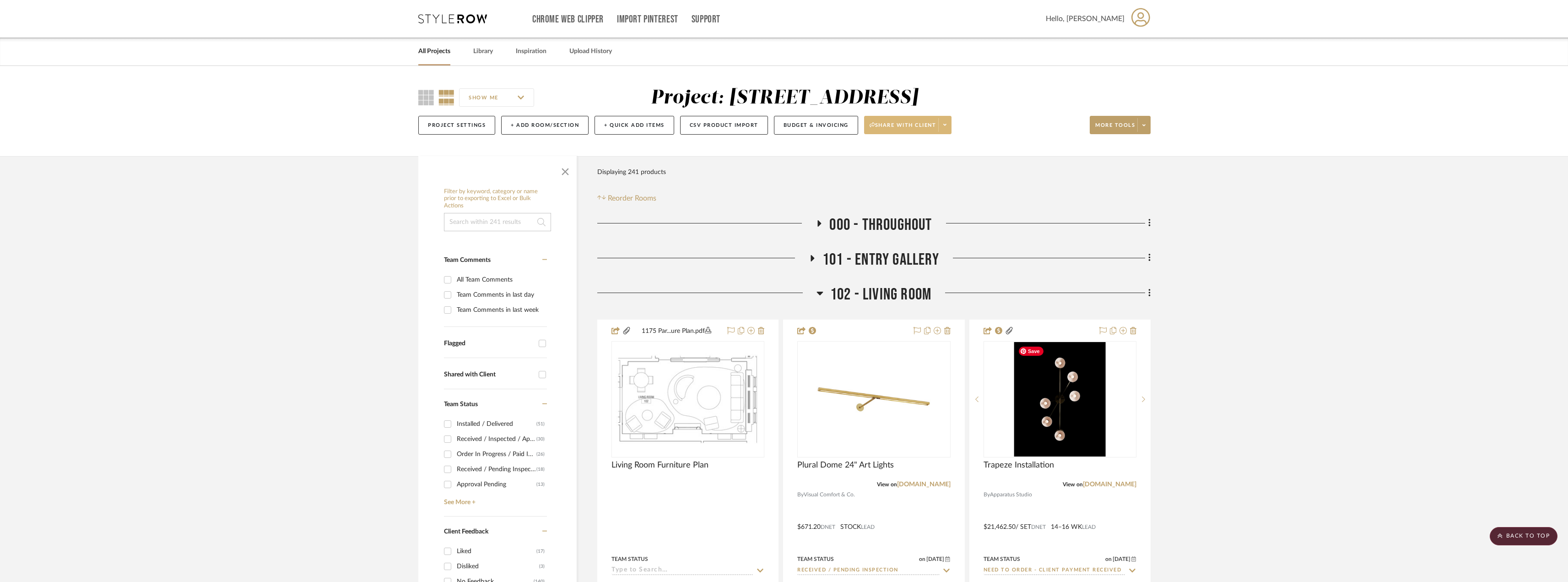
click at [943, 125] on span at bounding box center [944, 125] width 13 height 13
click at [921, 149] on span "Preview Client Dashboard" at bounding box center [911, 151] width 78 height 8
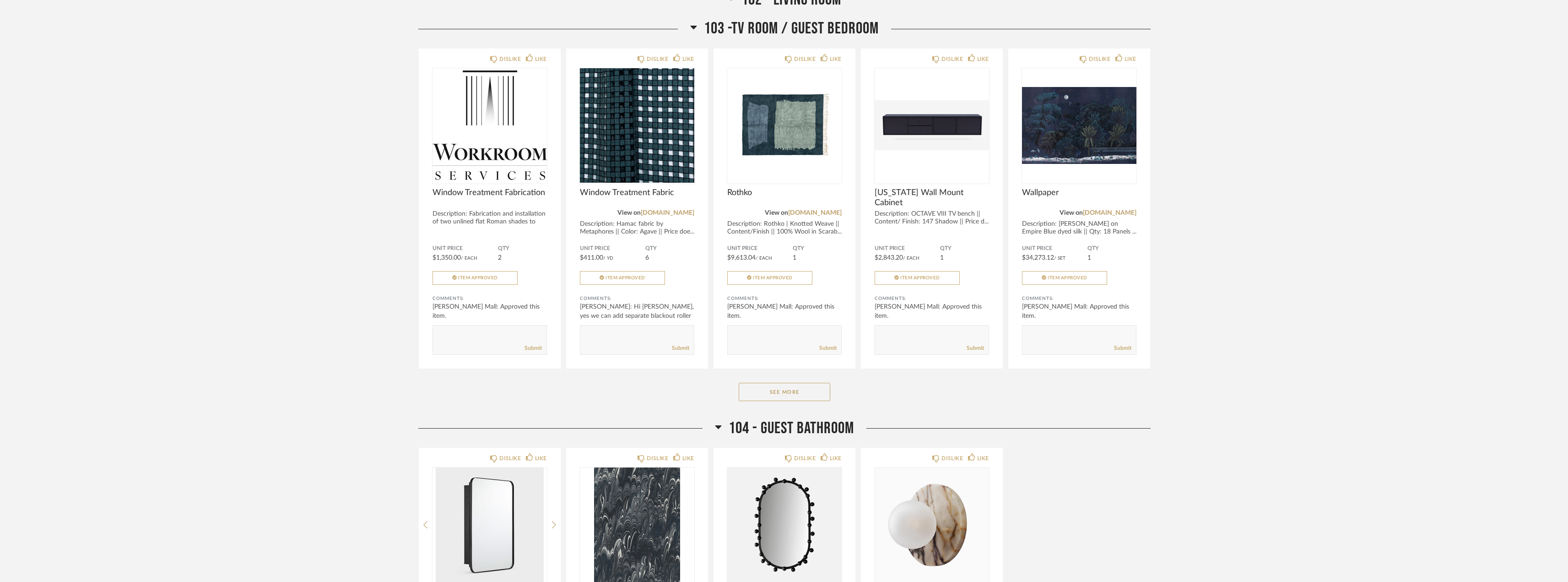
scroll to position [1328, 0]
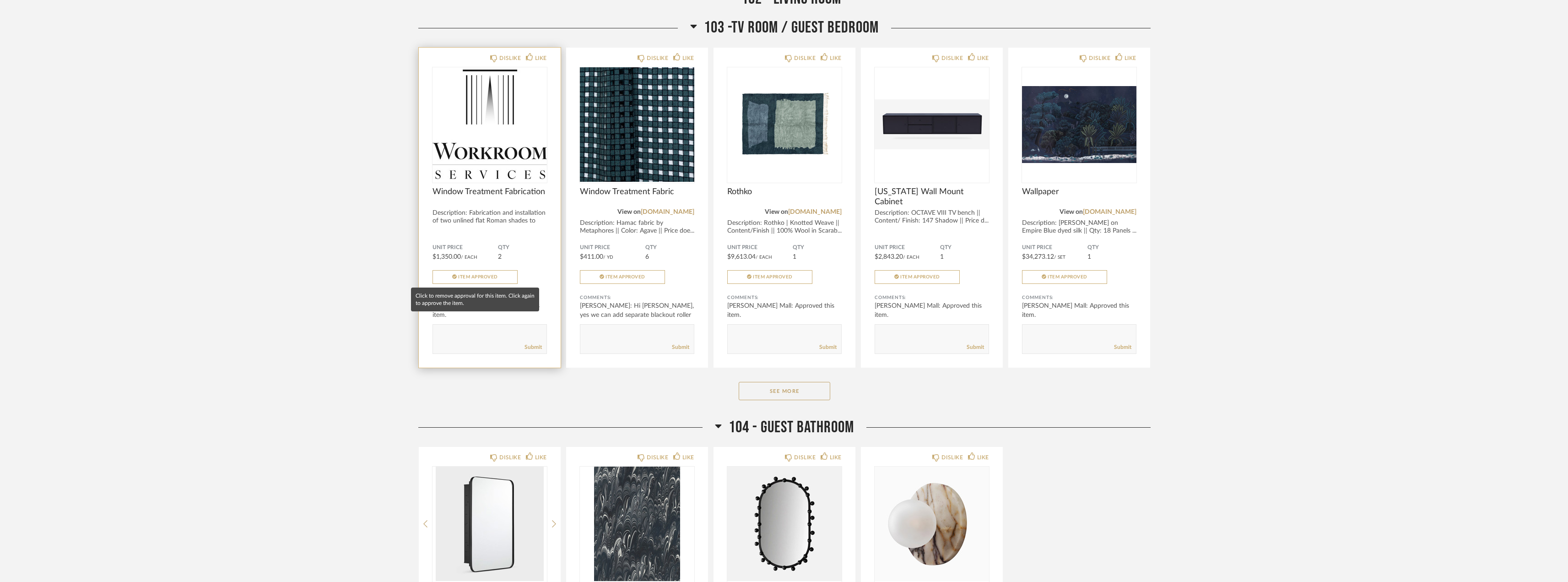
click at [485, 278] on span "Item Approved" at bounding box center [478, 276] width 40 height 4
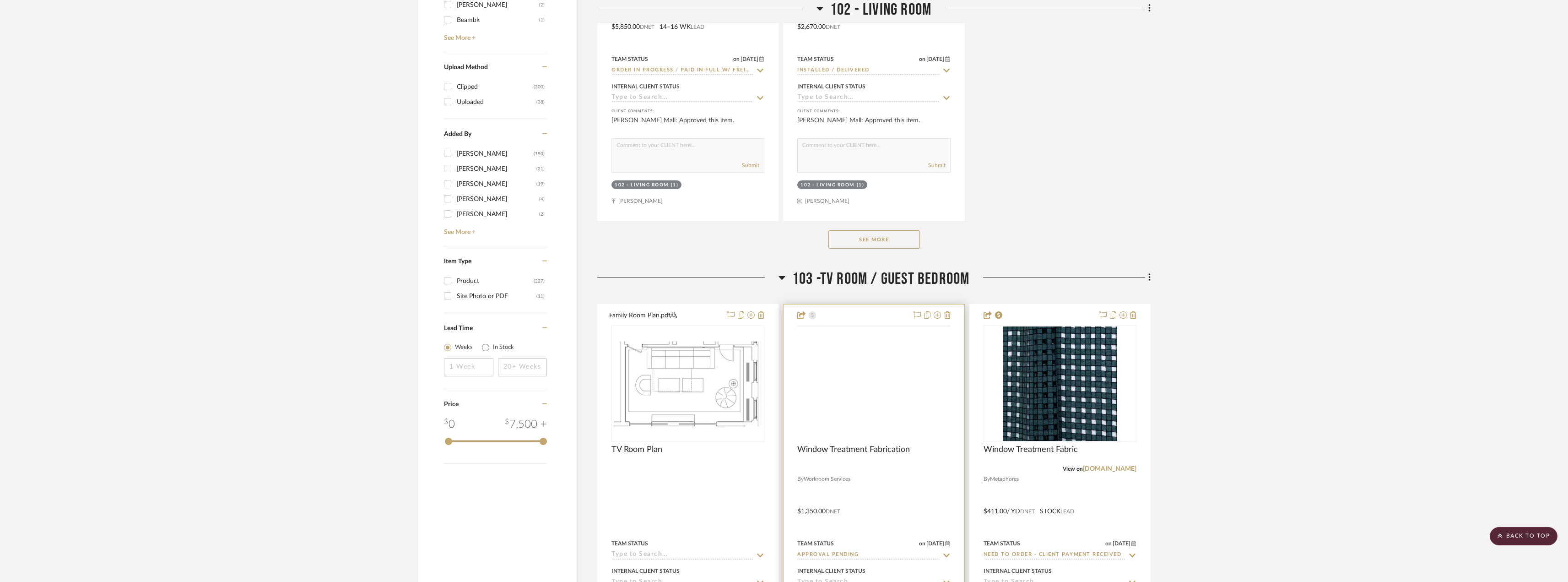
scroll to position [1419, 0]
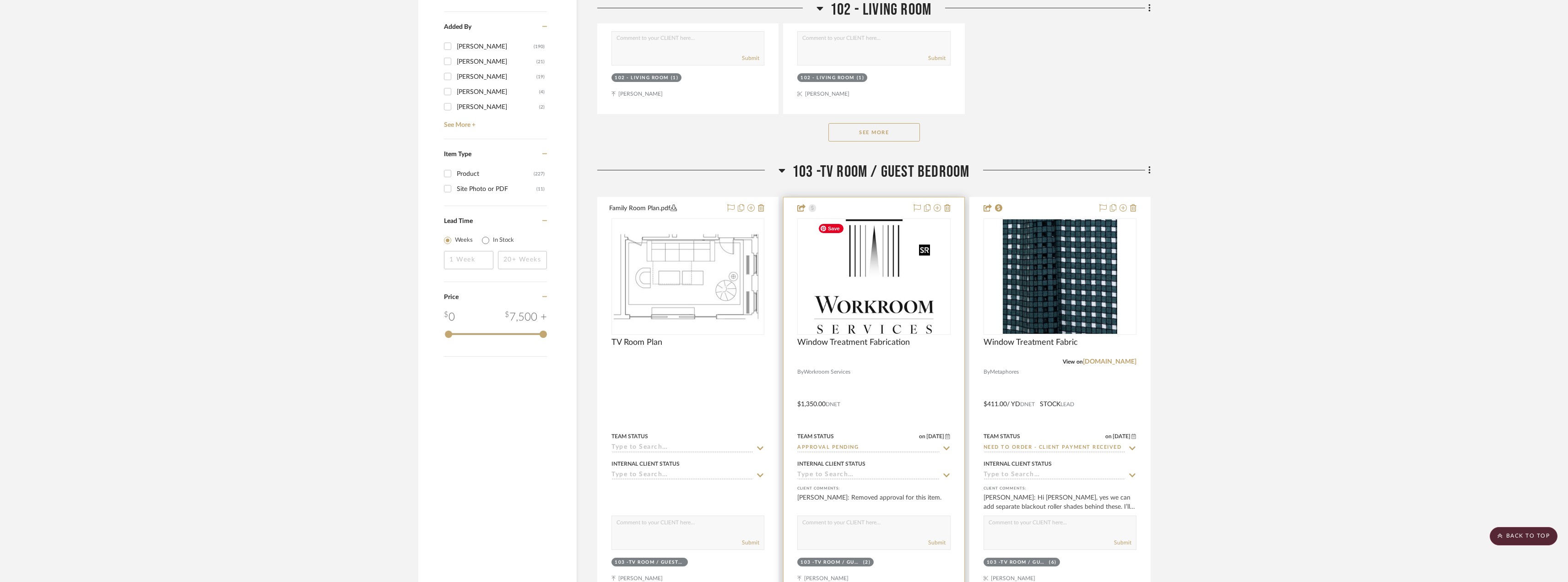
click at [819, 304] on img "0" at bounding box center [874, 276] width 120 height 114
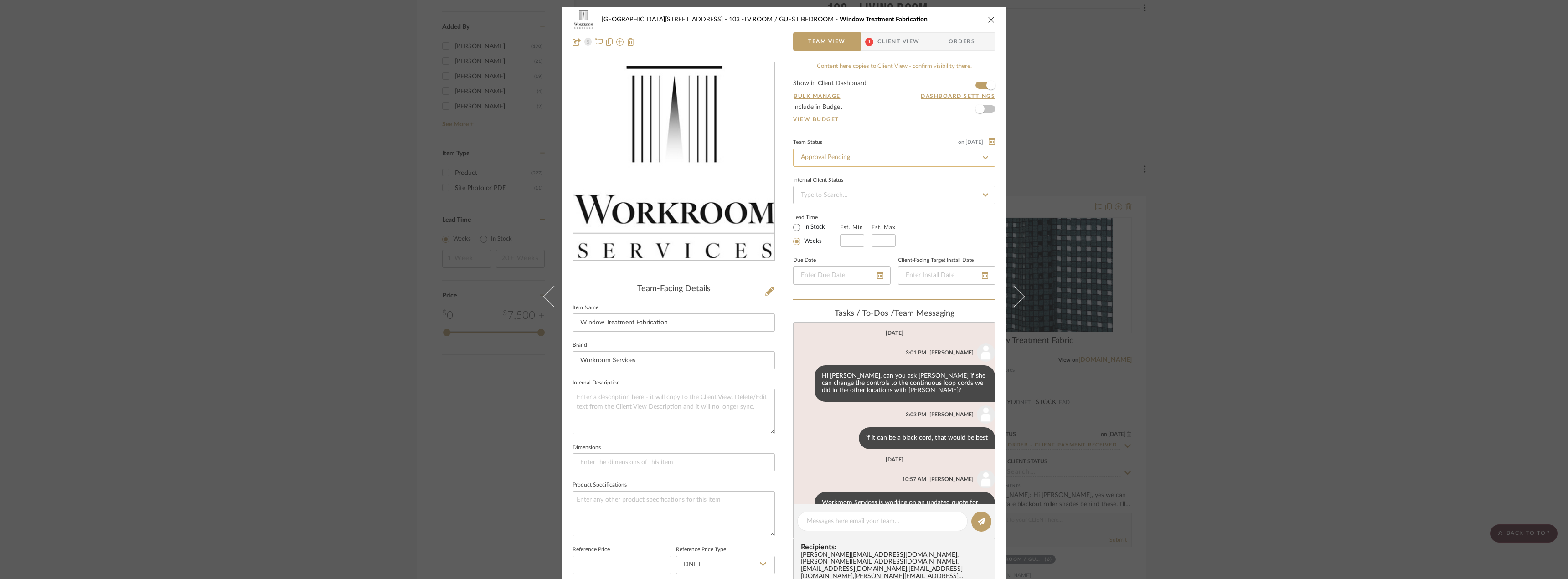
scroll to position [28, 0]
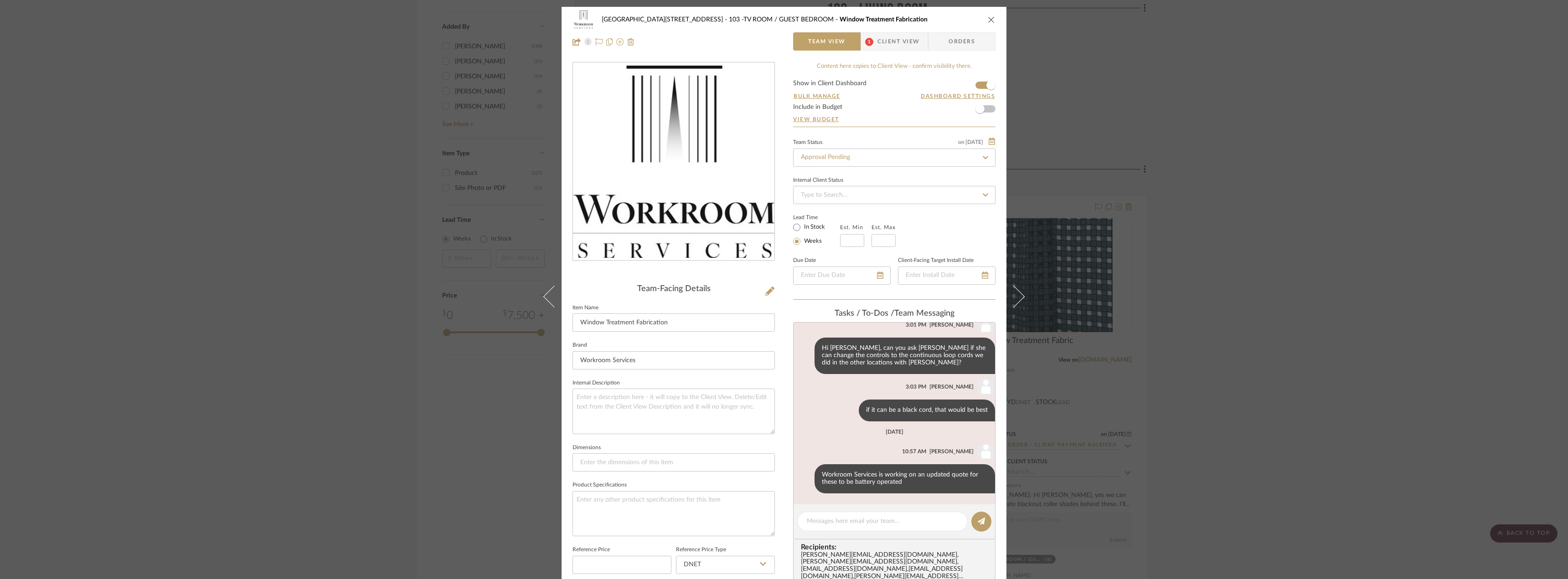
click at [868, 33] on span "1" at bounding box center [869, 41] width 16 height 18
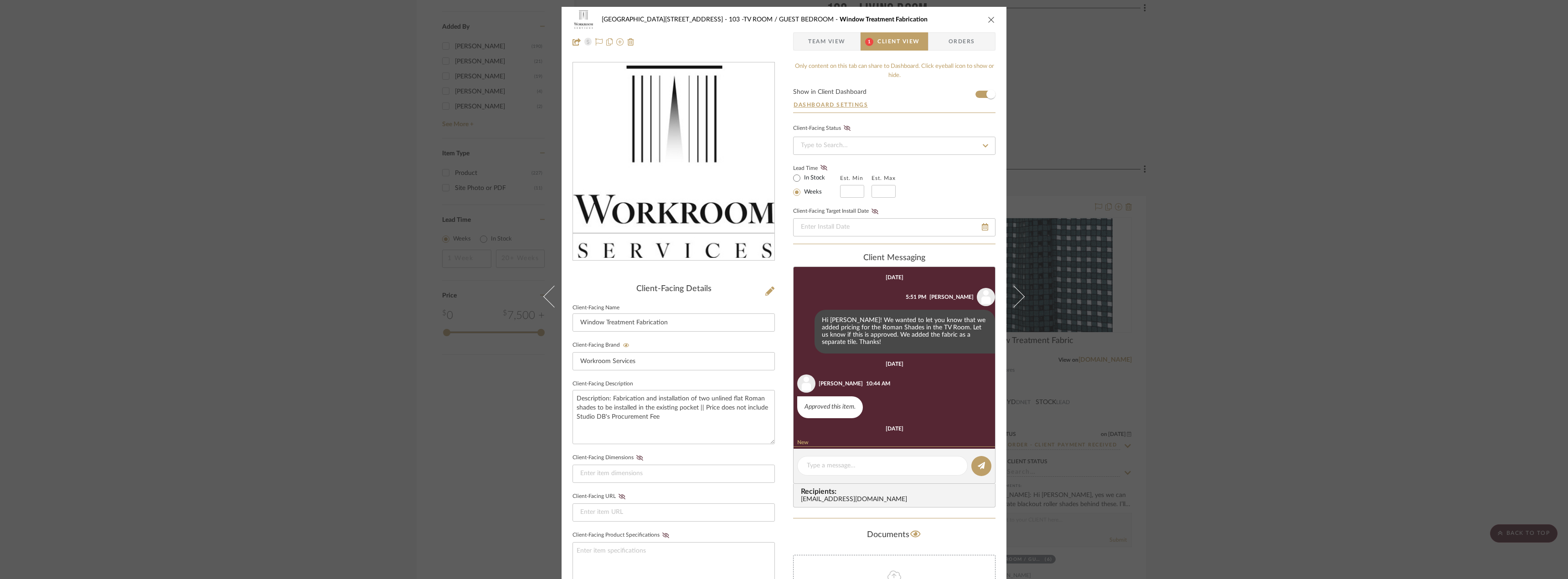
scroll to position [49, 0]
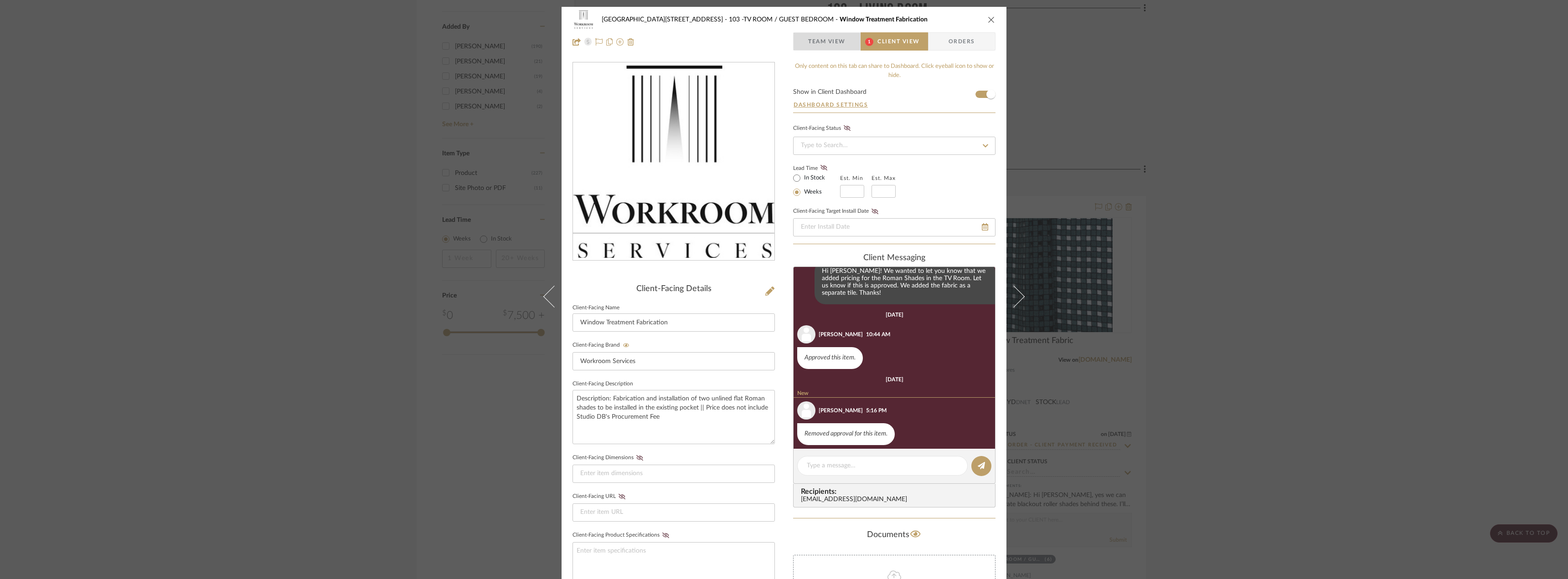
click at [833, 41] on span "Team View" at bounding box center [827, 41] width 37 height 18
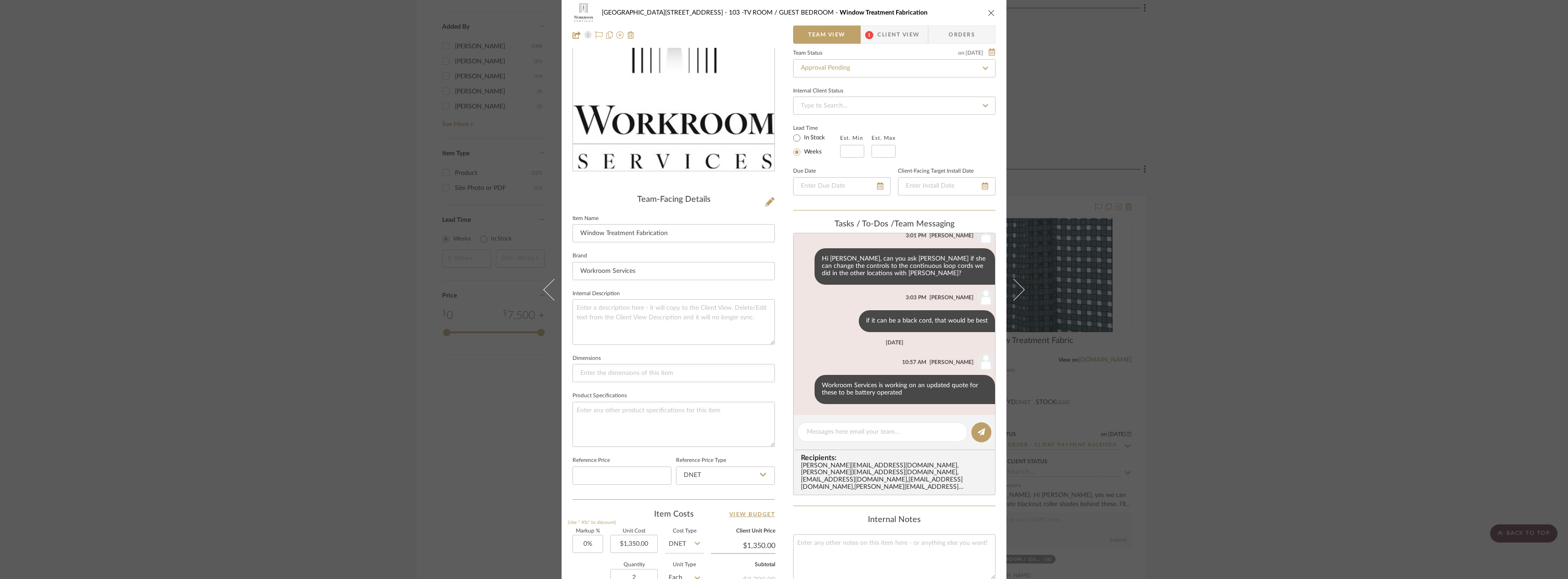
scroll to position [273, 0]
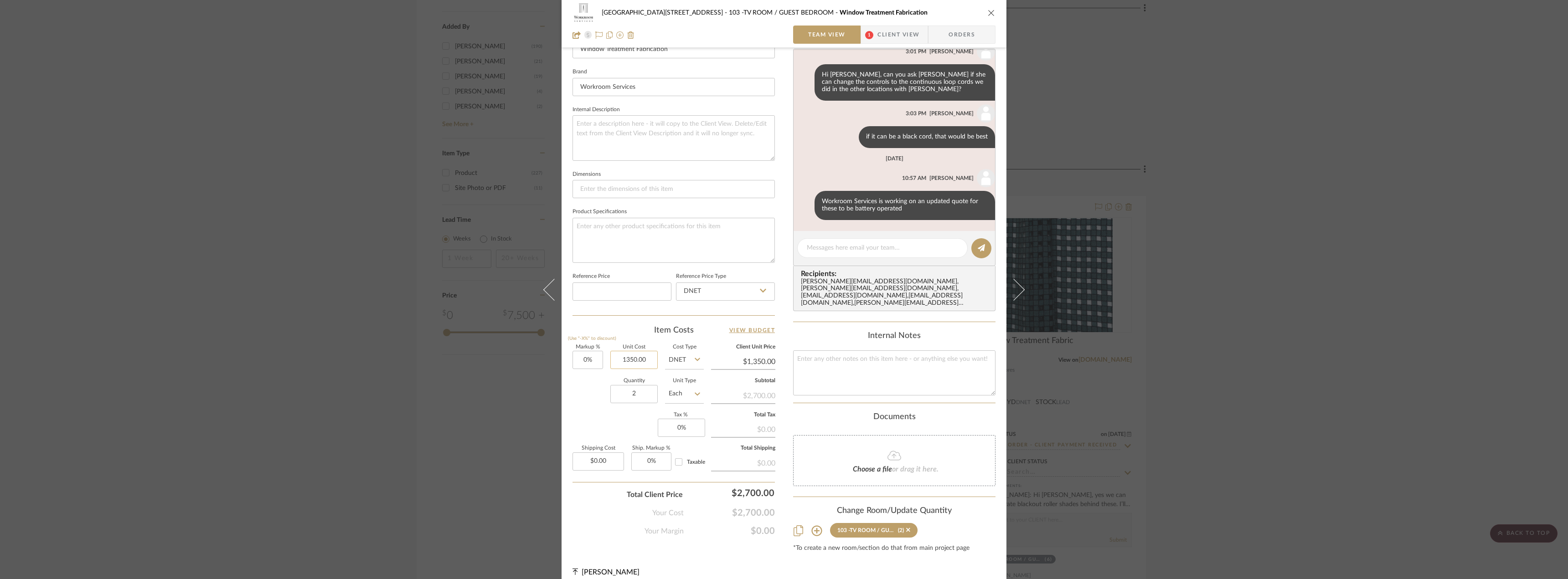
click at [636, 360] on input "1350.00" at bounding box center [634, 360] width 47 height 18
type input "$8,100.00"
click at [580, 373] on sr-form-field "Markup % (Use "-X%" to discount) 0%" at bounding box center [588, 361] width 30 height 32
type input "$8,100.00"
click at [640, 359] on input "8100.00" at bounding box center [634, 360] width 47 height 18
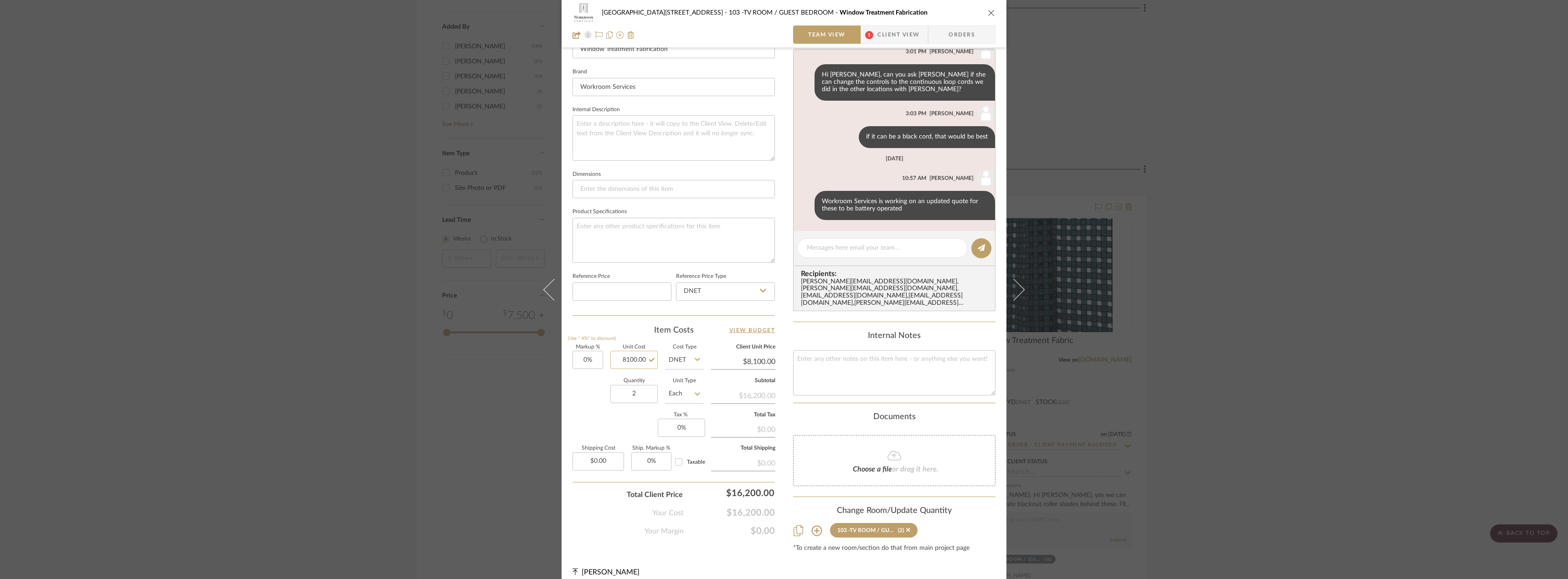
click at [640, 359] on input "8100.00" at bounding box center [634, 360] width 47 height 18
type input "$4,050.00"
click at [585, 390] on div "Quantity 2 Unit Type Each" at bounding box center [639, 394] width 131 height 32
type input "$4,050.00"
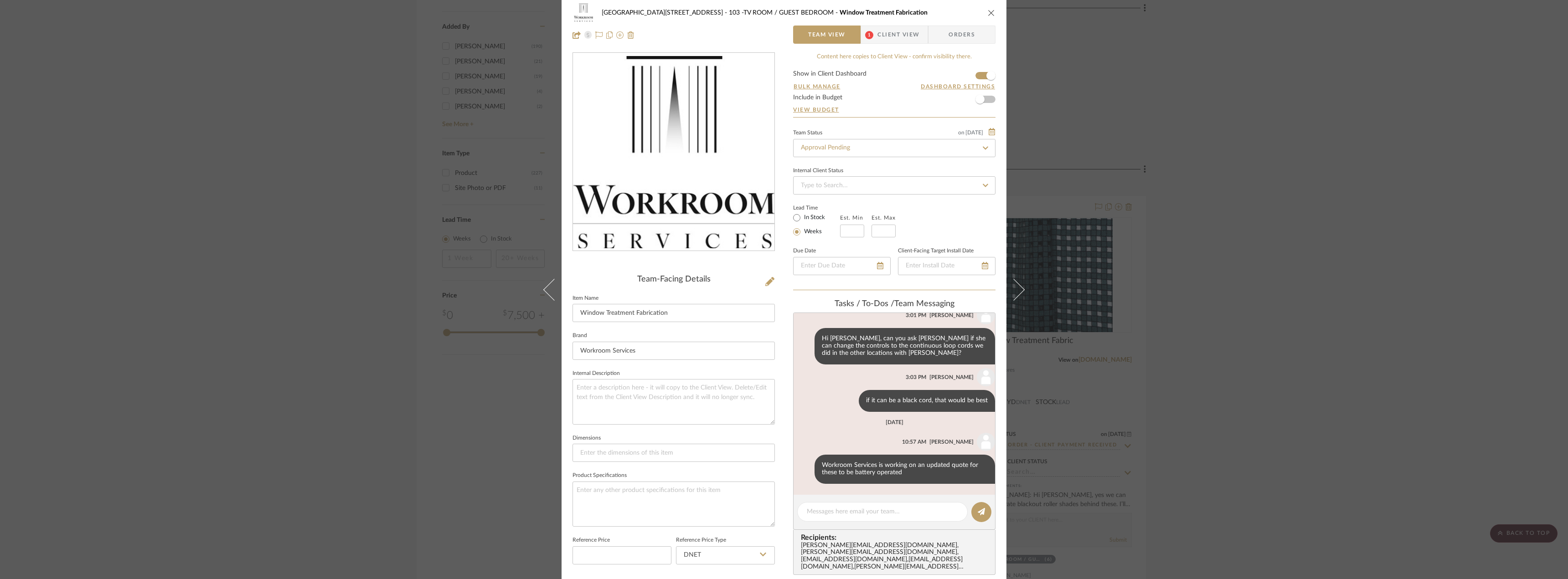
scroll to position [0, 0]
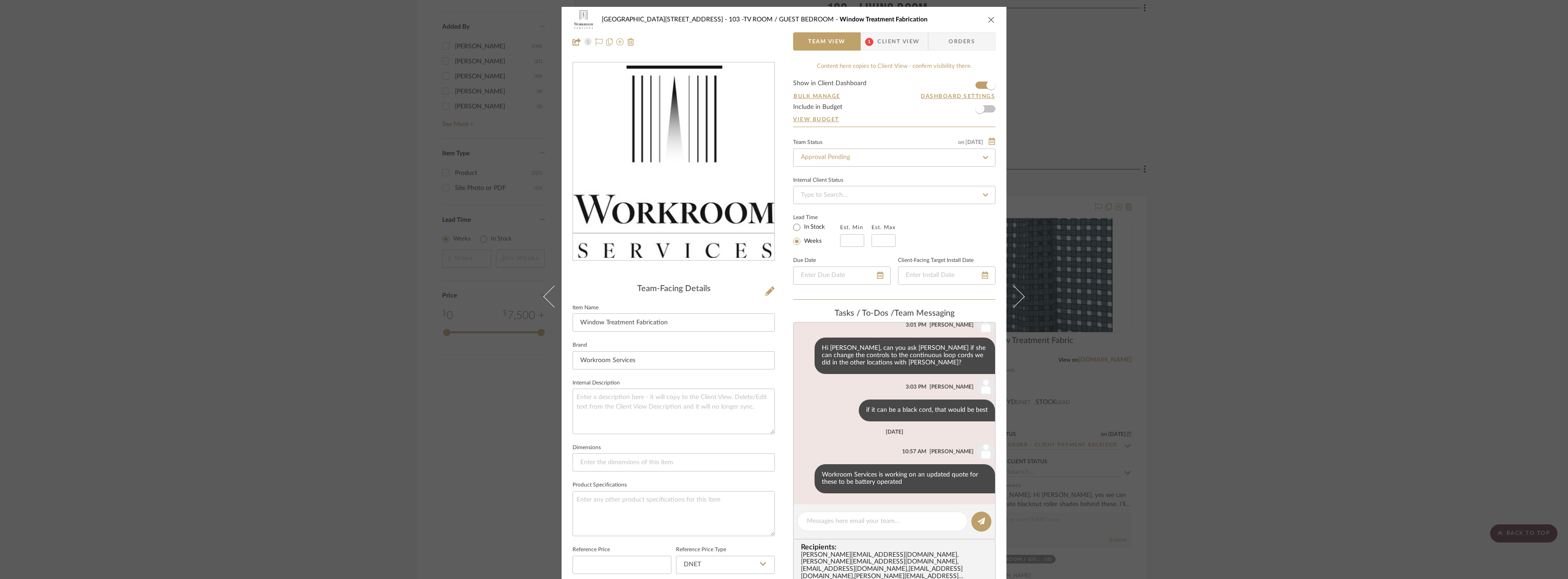
click at [905, 54] on div "24100 - 1175 Park Avenue - Mall 103 -TV ROOM / GUEST BEDROOM Window Treatment F…" at bounding box center [784, 30] width 445 height 48
click at [898, 43] on span "Client View" at bounding box center [898, 41] width 42 height 18
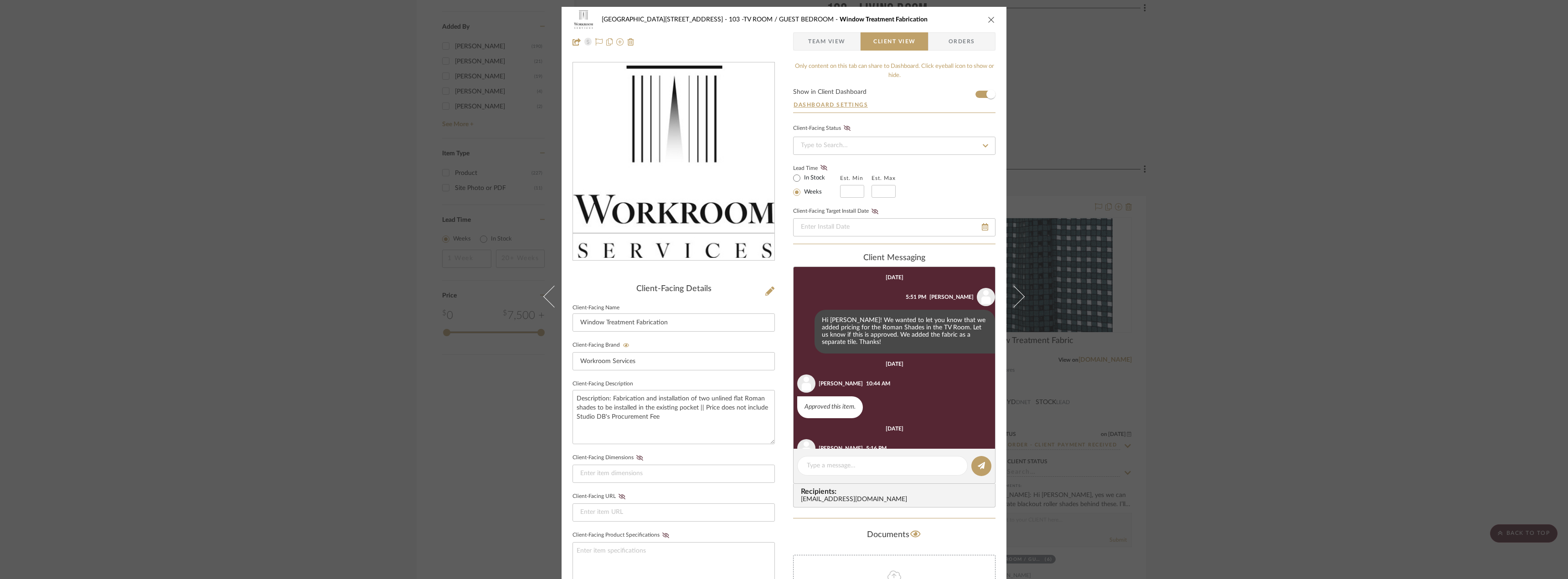
scroll to position [38, 0]
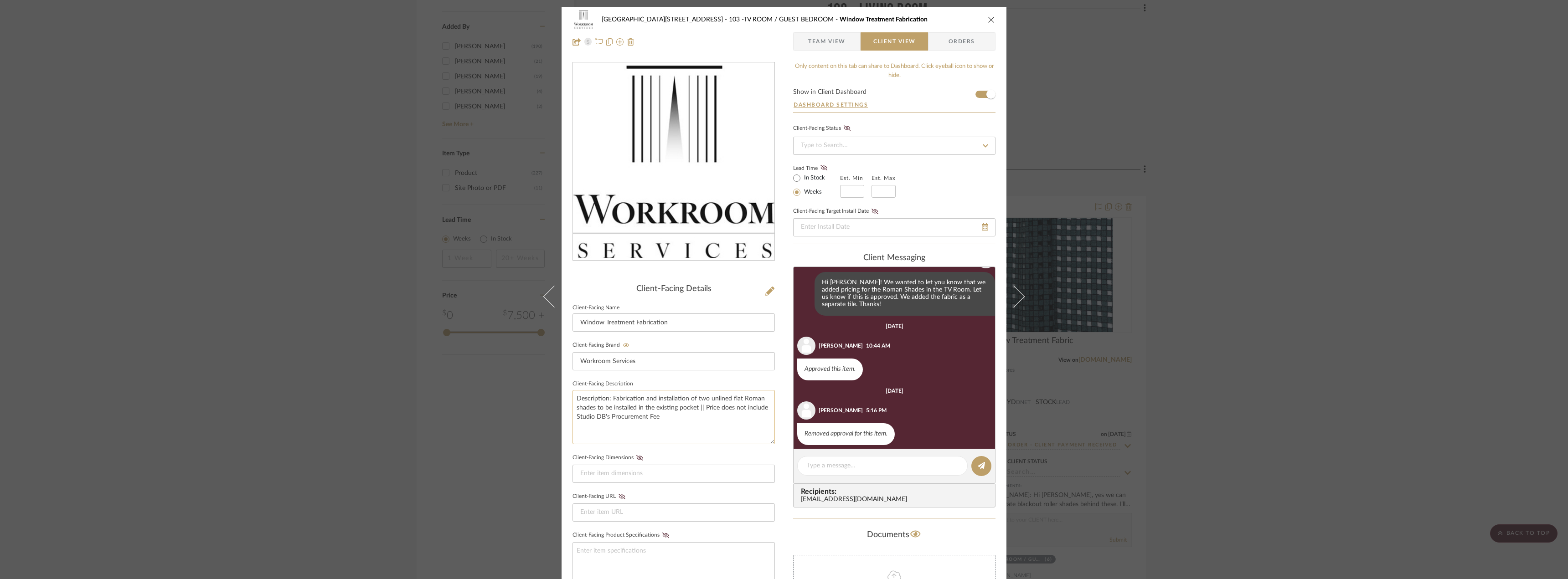
click at [645, 408] on textarea "Description: Fabrication and installation of two unlined flat Roman shades to b…" at bounding box center [674, 417] width 202 height 54
click at [647, 407] on textarea "Description: Fabrication and installation of two unlined flat Roman shades to b…" at bounding box center [674, 417] width 202 height 54
click at [695, 406] on textarea "Description: Fabrication and installation of two unlined flat Roman shades to b…" at bounding box center [674, 417] width 202 height 54
click at [697, 407] on textarea "Description: Fabrication and installation of two unlined flat Roman shades to b…" at bounding box center [674, 417] width 202 height 54
click at [696, 407] on textarea "Description: Fabrication and installation of two unlined flat Roman shades to b…" at bounding box center [674, 417] width 202 height 54
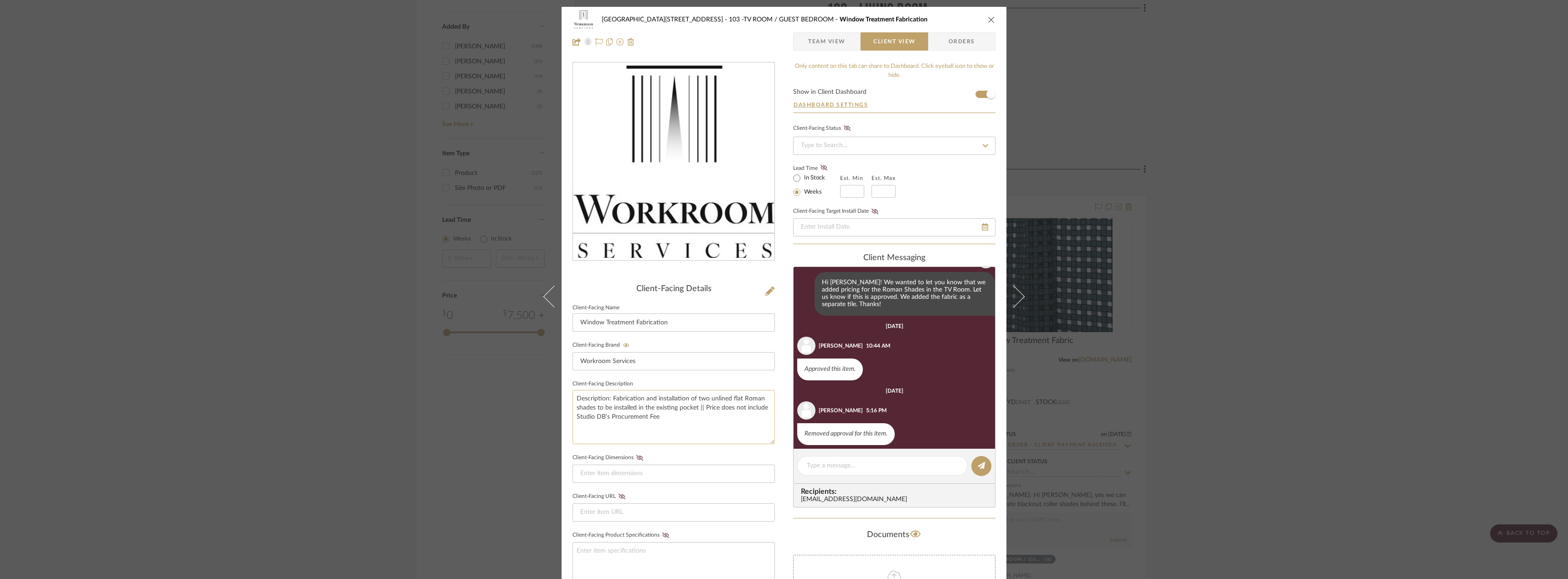
click at [703, 395] on textarea "Description: Fabrication and installation of two unlined flat Roman shades to b…" at bounding box center [674, 417] width 202 height 54
click at [705, 398] on textarea "Description: Fabrication and installation of two blackout roller shades to be i…" at bounding box center [674, 417] width 202 height 54
click at [723, 406] on textarea "Description: Fabrication and installation of two battery operated blackout roll…" at bounding box center [674, 417] width 202 height 54
click at [743, 419] on textarea "Description: Fabrication and installation of two battery operated blackout roll…" at bounding box center [674, 417] width 202 height 54
click at [751, 418] on textarea "Description: Fabrication and installation of two battery operated blackout roll…" at bounding box center [674, 417] width 202 height 54
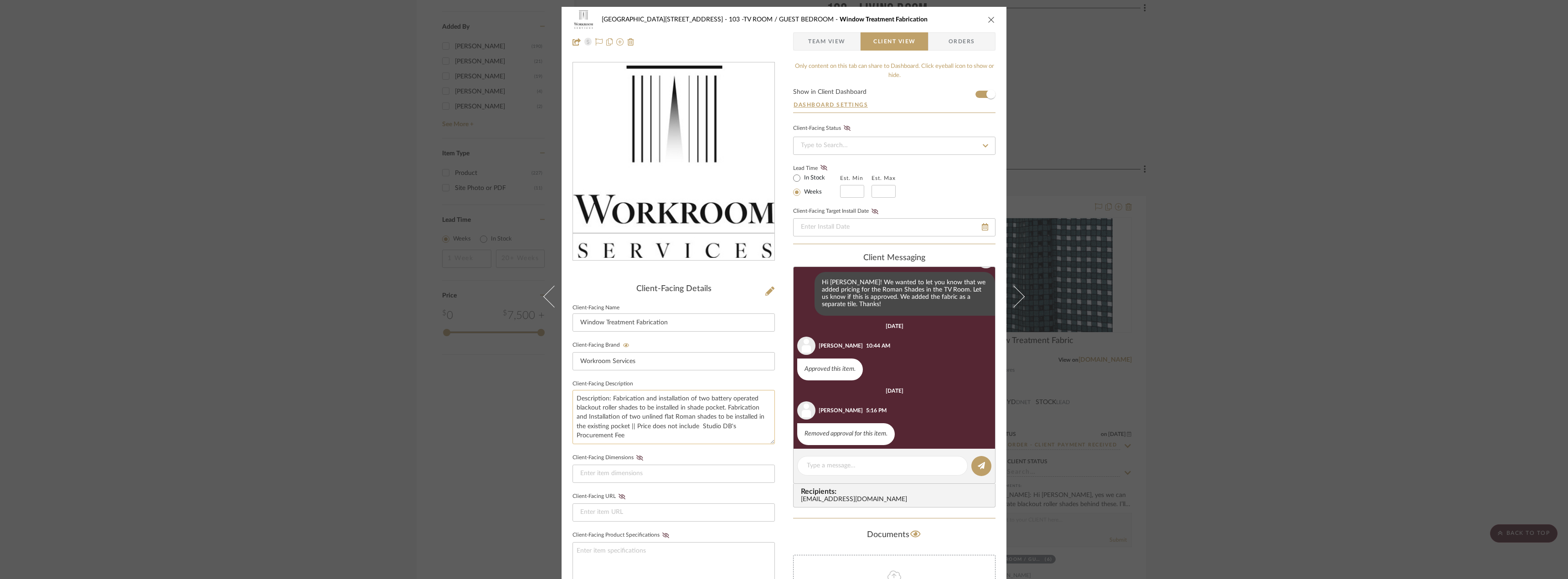
drag, startPoint x: 627, startPoint y: 427, endPoint x: 711, endPoint y: 419, distance: 84.4
click at [711, 419] on textarea "Description: Fabrication and installation of two battery operated blackout roll…" at bounding box center [674, 417] width 202 height 54
click at [627, 417] on textarea "Description: Fabrication and installation of two battery operated blackout roll…" at bounding box center [674, 417] width 202 height 54
click at [623, 418] on textarea "Description: Fabrication and installation of two battery operated blackout roll…" at bounding box center [674, 417] width 202 height 54
click at [736, 406] on textarea "Description: Fabrication and installation of two battery operated blackout roll…" at bounding box center [674, 417] width 202 height 54
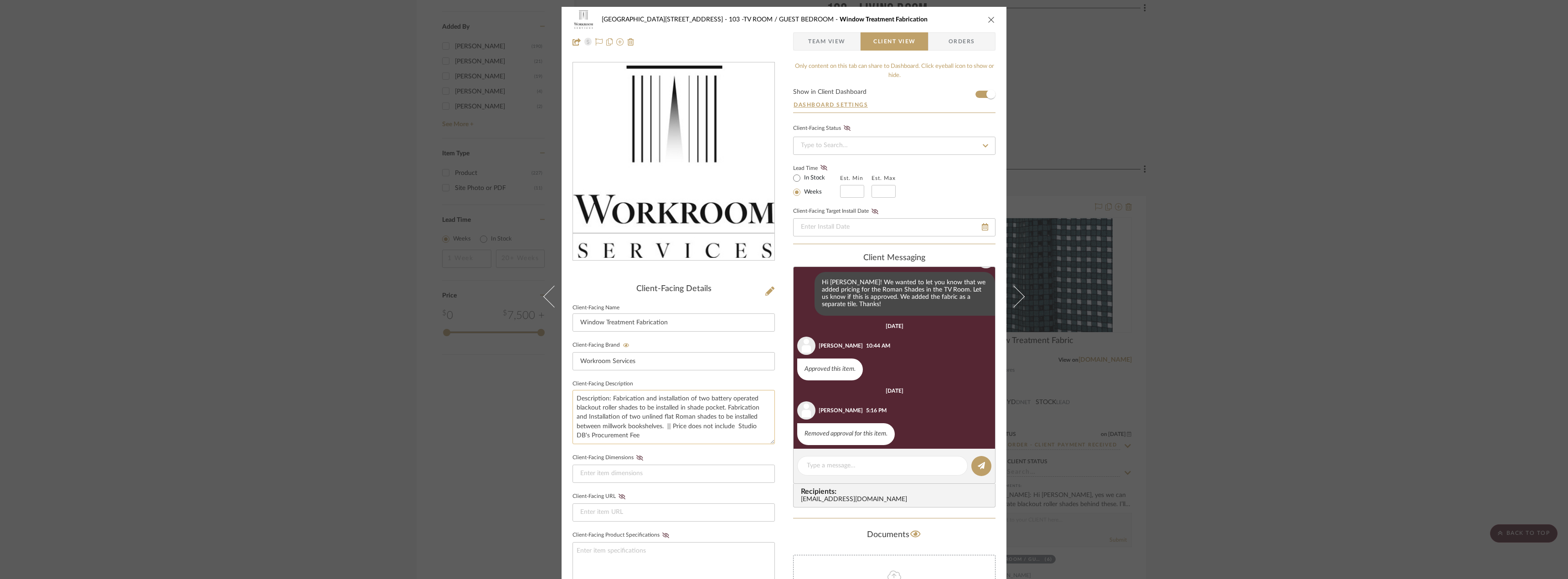
click at [689, 420] on textarea "Description: Fabrication and installation of two battery operated blackout roll…" at bounding box center [674, 417] width 202 height 54
click at [669, 416] on textarea "Description: Fabrication and installation of two battery operated blackout roll…" at bounding box center [674, 417] width 202 height 54
click at [735, 406] on textarea "Description: Fabrication and installation of two battery operated blackout roll…" at bounding box center [674, 417] width 202 height 54
click at [633, 423] on textarea "Description: Fabrication and installation of two battery operated blackout roll…" at bounding box center [674, 417] width 202 height 54
click at [638, 416] on textarea "Description: Fabrication and installation of two battery operated blackout roll…" at bounding box center [674, 417] width 202 height 54
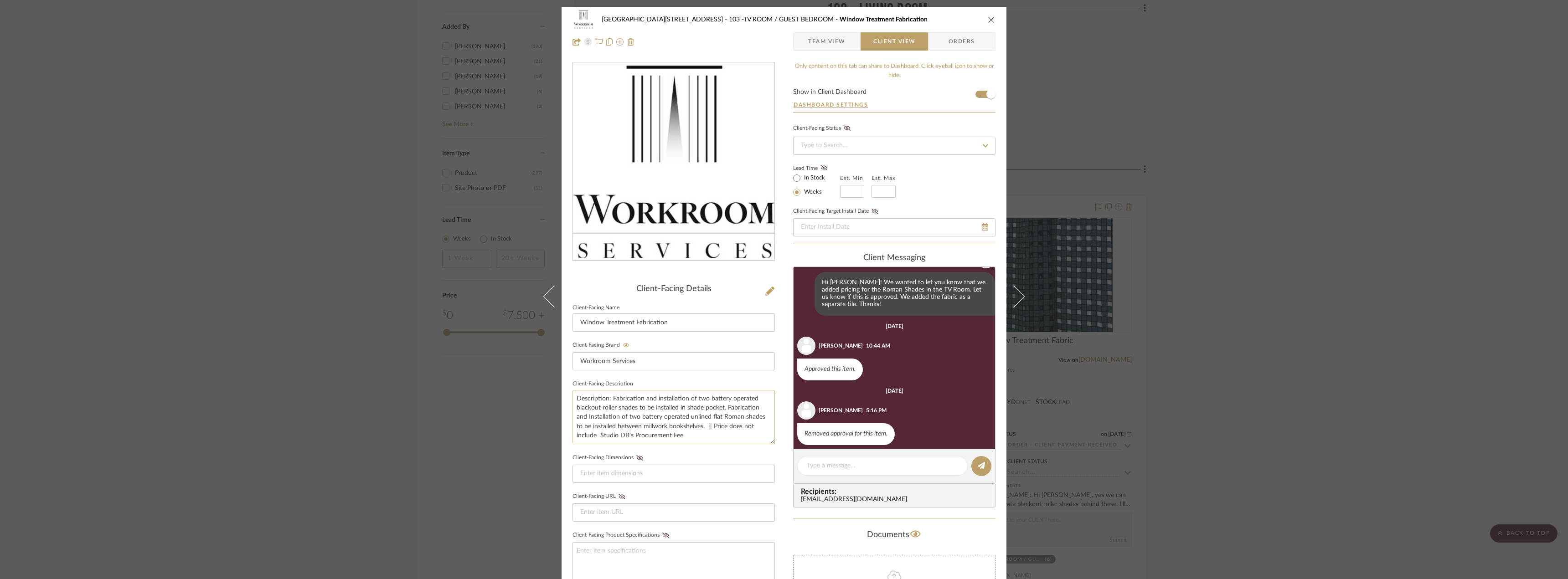
click at [698, 434] on textarea "Description: Fabrication and installation of two battery operated blackout roll…" at bounding box center [674, 417] width 202 height 54
click at [707, 424] on textarea "Description: Fabrication and installation of two battery operated blackout roll…" at bounding box center [674, 417] width 202 height 54
click at [705, 429] on textarea "Description: Fabrication and installation of two battery operated blackout roll…" at bounding box center [674, 417] width 202 height 54
click at [723, 419] on textarea "Description: Fabrication and installation of two battery operated blackout roll…" at bounding box center [674, 417] width 202 height 54
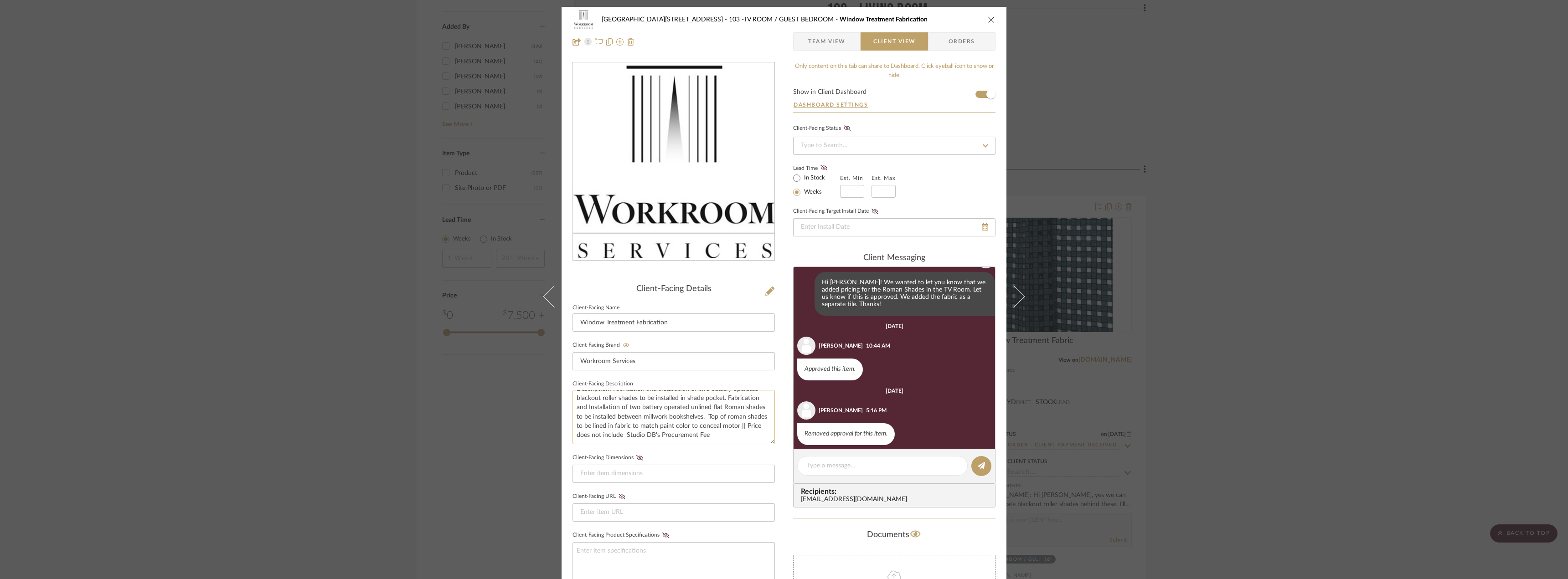
click at [727, 431] on textarea "Description: Fabrication and installation of two battery operated blackout roll…" at bounding box center [674, 417] width 202 height 54
click at [761, 416] on textarea "Description: Fabrication and installation of two battery operated blackout roll…" at bounding box center [674, 417] width 202 height 54
click at [757, 418] on textarea "Description: Fabrication and installation of two battery operated blackout roll…" at bounding box center [674, 417] width 202 height 54
click at [760, 418] on textarea "Description: Fabrication and installation of two battery operated blackout roll…" at bounding box center [674, 417] width 202 height 54
click at [720, 425] on textarea "Description: Fabrication and installation of two battery operated blackout roll…" at bounding box center [674, 417] width 202 height 54
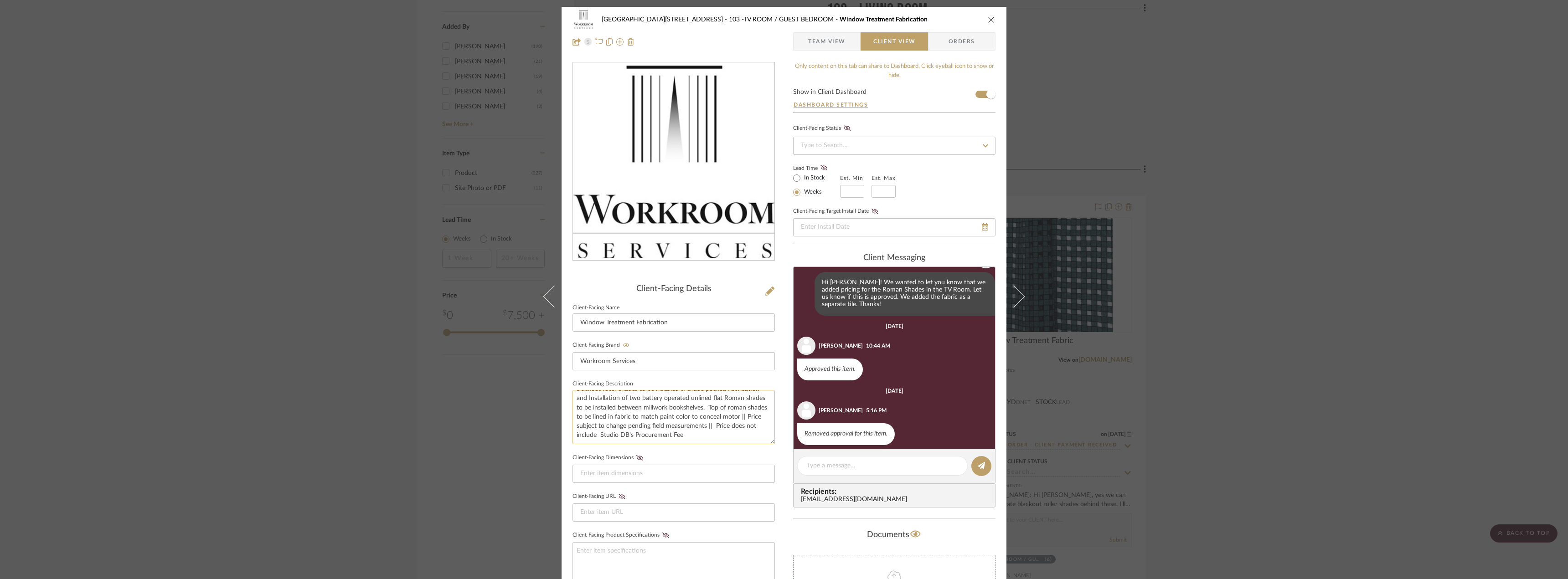
click at [607, 438] on textarea "Description: Fabrication and installation of two battery operated blackout roll…" at bounding box center [674, 417] width 202 height 54
type textarea "Description: Fabrication and installation of two battery operated blackout roll…"
click at [697, 452] on fieldset "Client-Facing Dimensions" at bounding box center [674, 467] width 202 height 32
click at [721, 417] on textarea "Description: Fabrication and installation of two battery operated blackout roll…" at bounding box center [674, 417] width 202 height 54
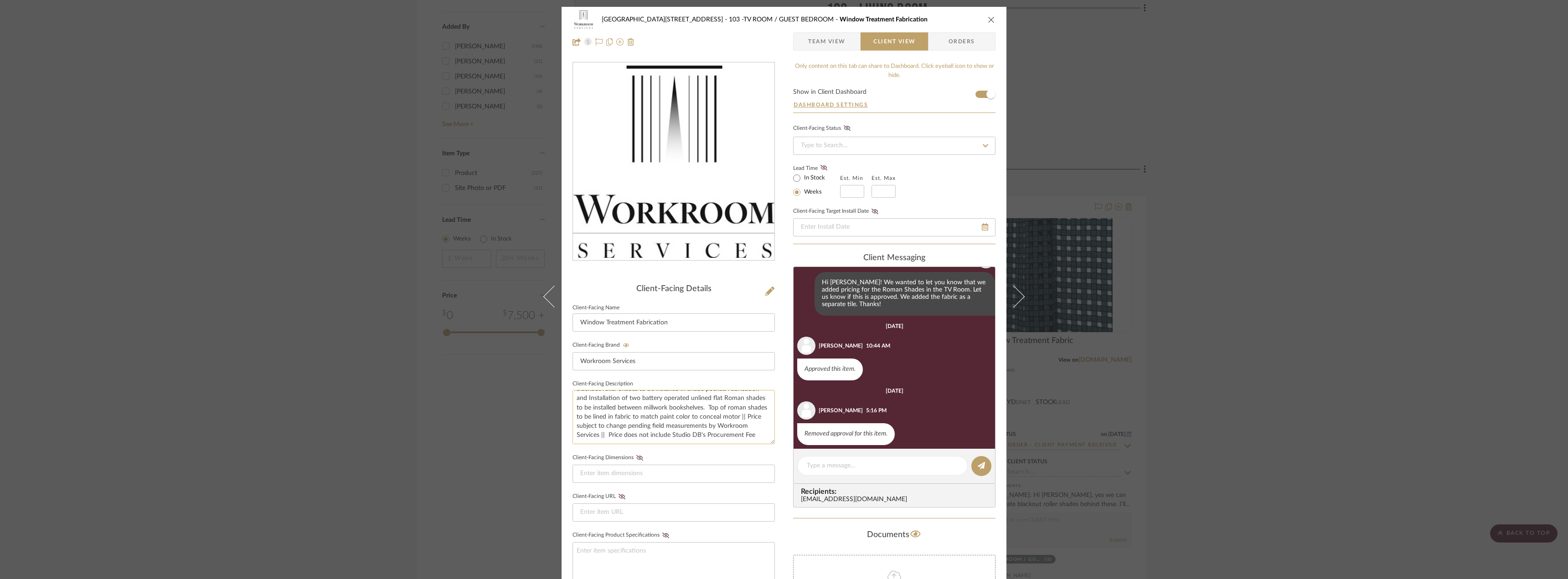
click at [653, 434] on textarea "Description: Fabrication and installation of two battery operated blackout roll…" at bounding box center [674, 417] width 202 height 54
click at [604, 427] on textarea "Description: Fabrication and installation of two battery operated blackout roll…" at bounding box center [674, 417] width 202 height 54
type textarea "Description: Fabrication and installation of two battery operated blackout roll…"
click at [704, 453] on fieldset "Client-Facing Dimensions" at bounding box center [674, 467] width 202 height 32
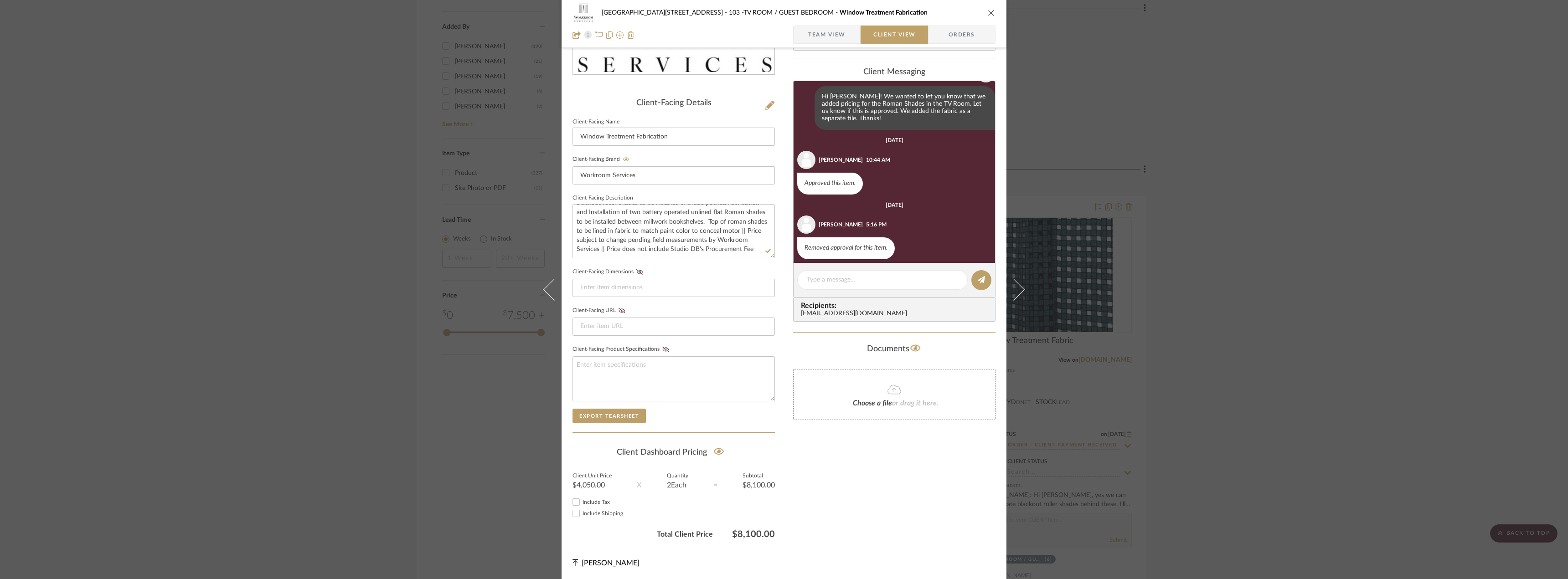
scroll to position [186, 0]
click at [592, 504] on label "Include Tax" at bounding box center [679, 501] width 192 height 7
click at [582, 504] on input "Include Tax" at bounding box center [576, 501] width 11 height 11
checkbox input "false"
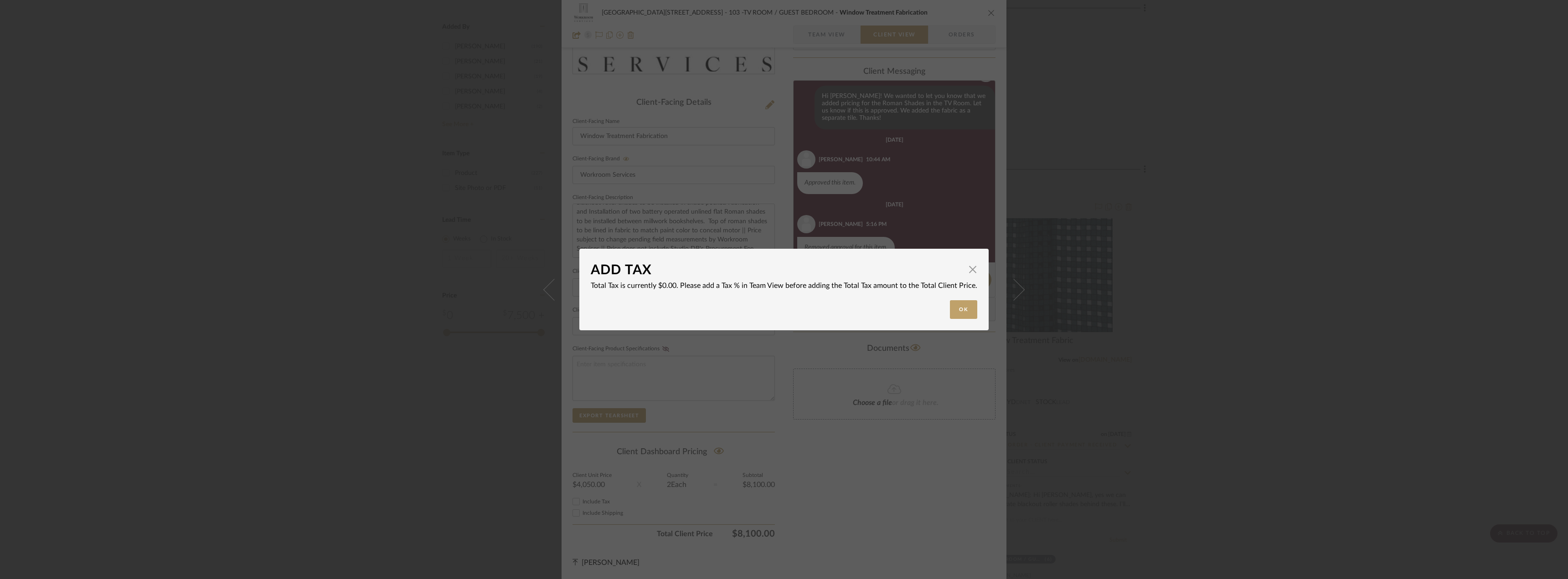
click at [797, 503] on div "ADD TAX × Total Tax is currently $0.00. Please add a Tax % in Team View before …" at bounding box center [784, 290] width 1568 height 579
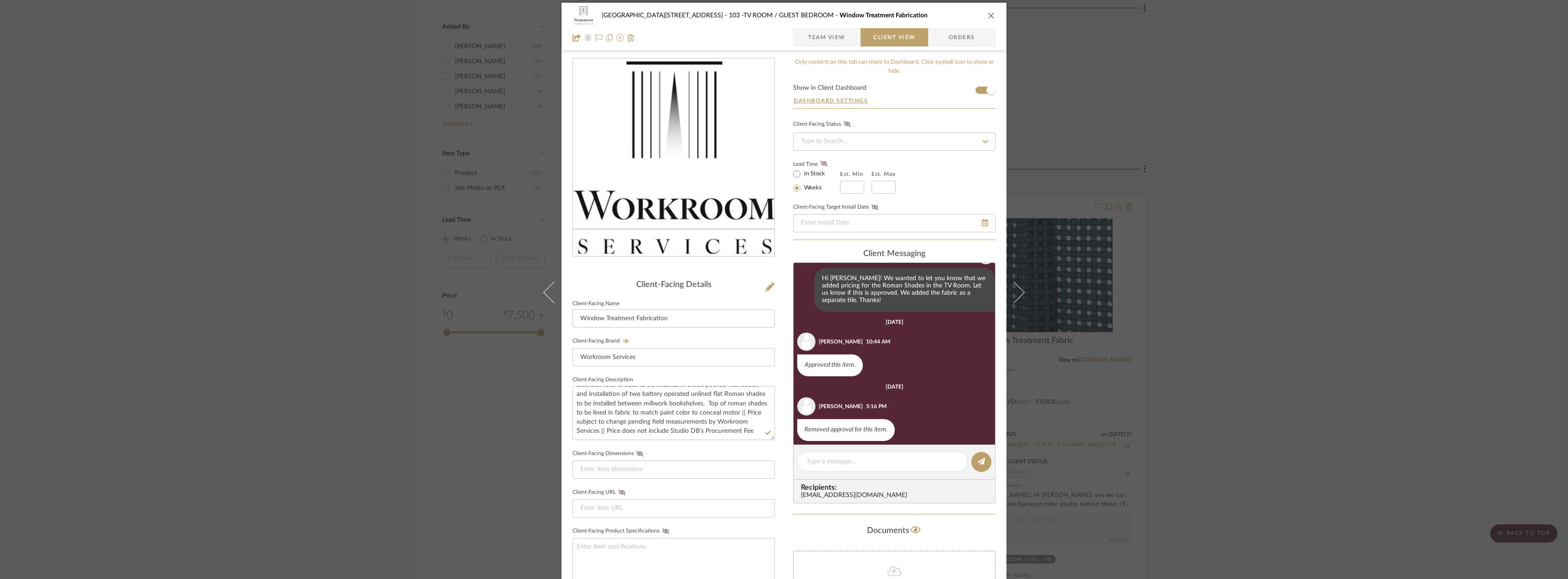
scroll to position [0, 0]
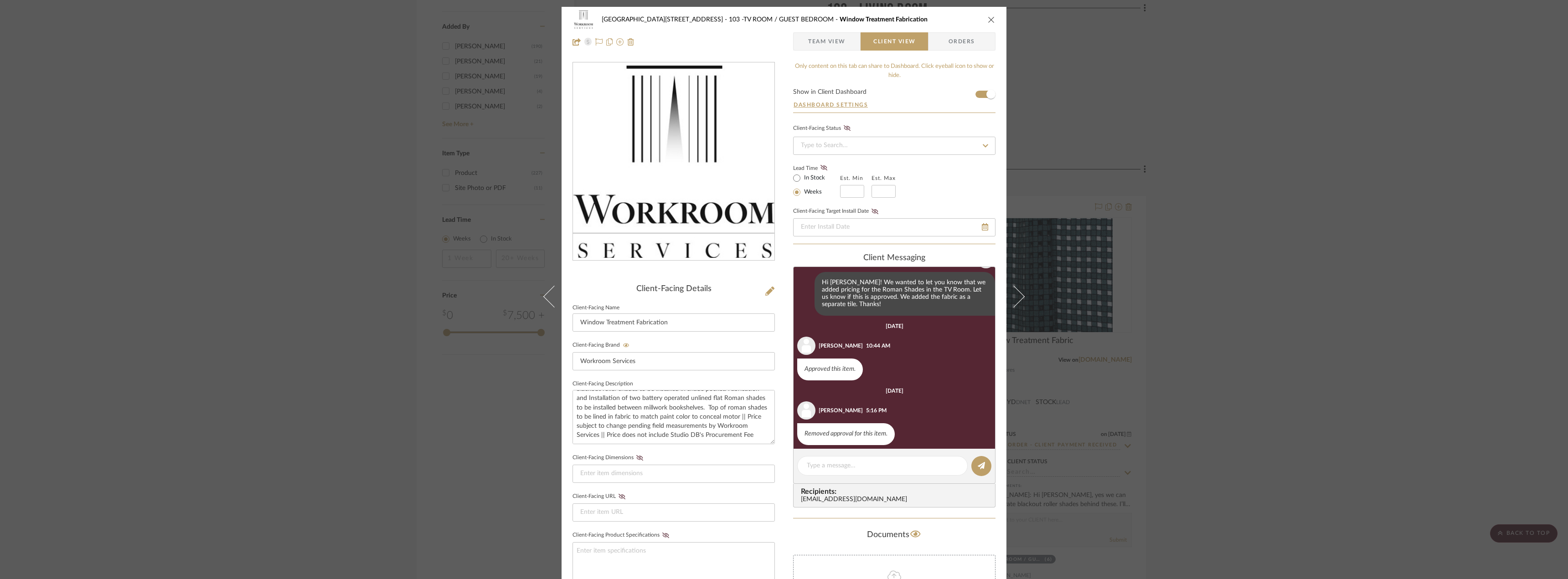
click at [834, 41] on span "Team View" at bounding box center [827, 41] width 37 height 18
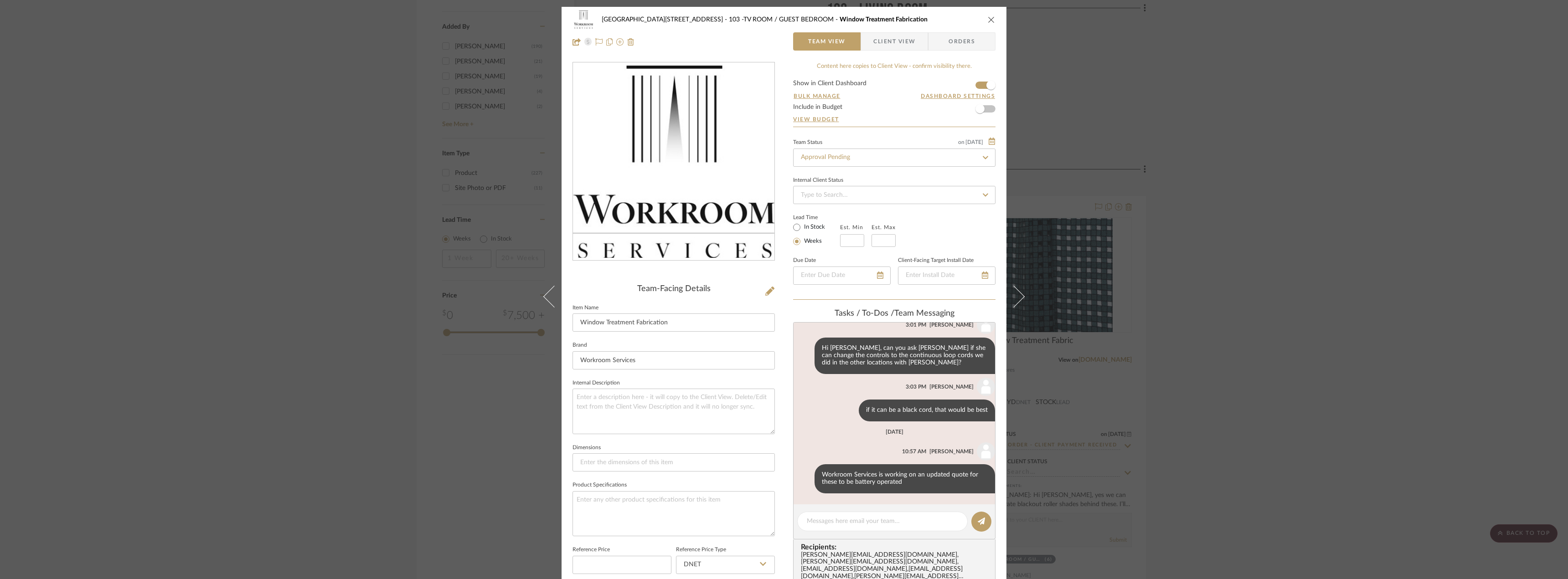
click at [895, 41] on span "Client View" at bounding box center [894, 41] width 42 height 18
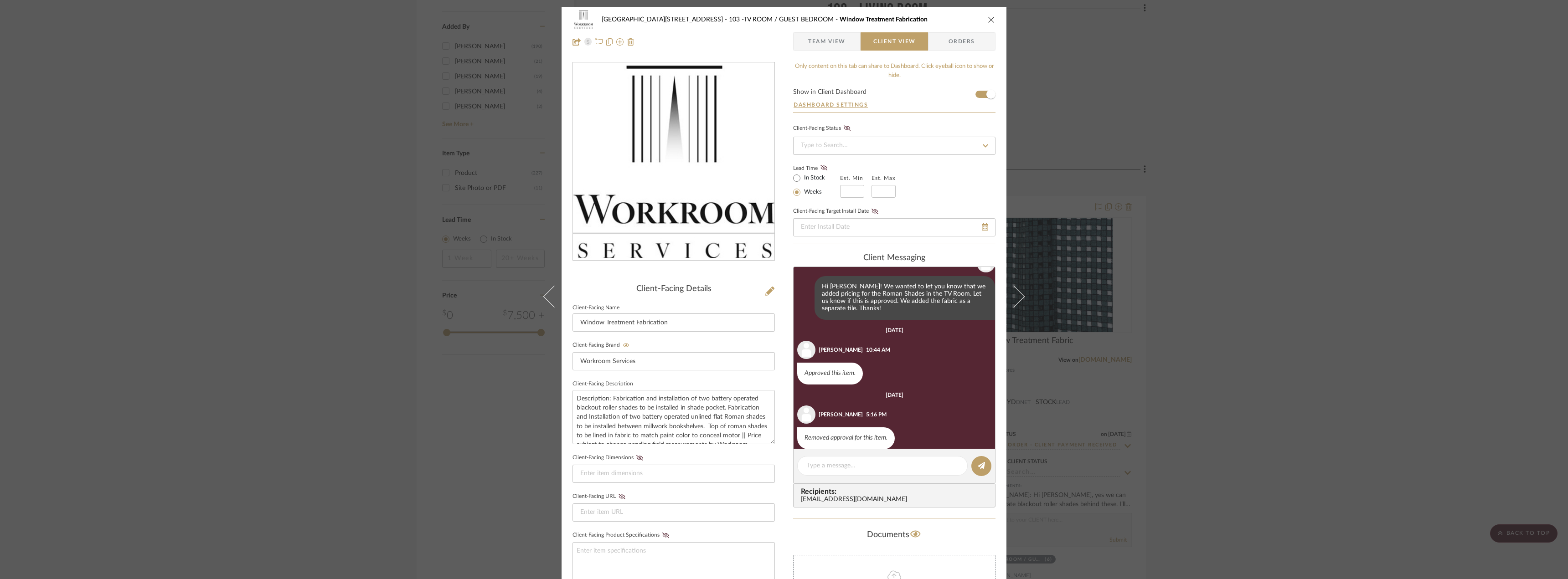
scroll to position [38, 0]
click at [847, 46] on span "Team View" at bounding box center [827, 41] width 66 height 18
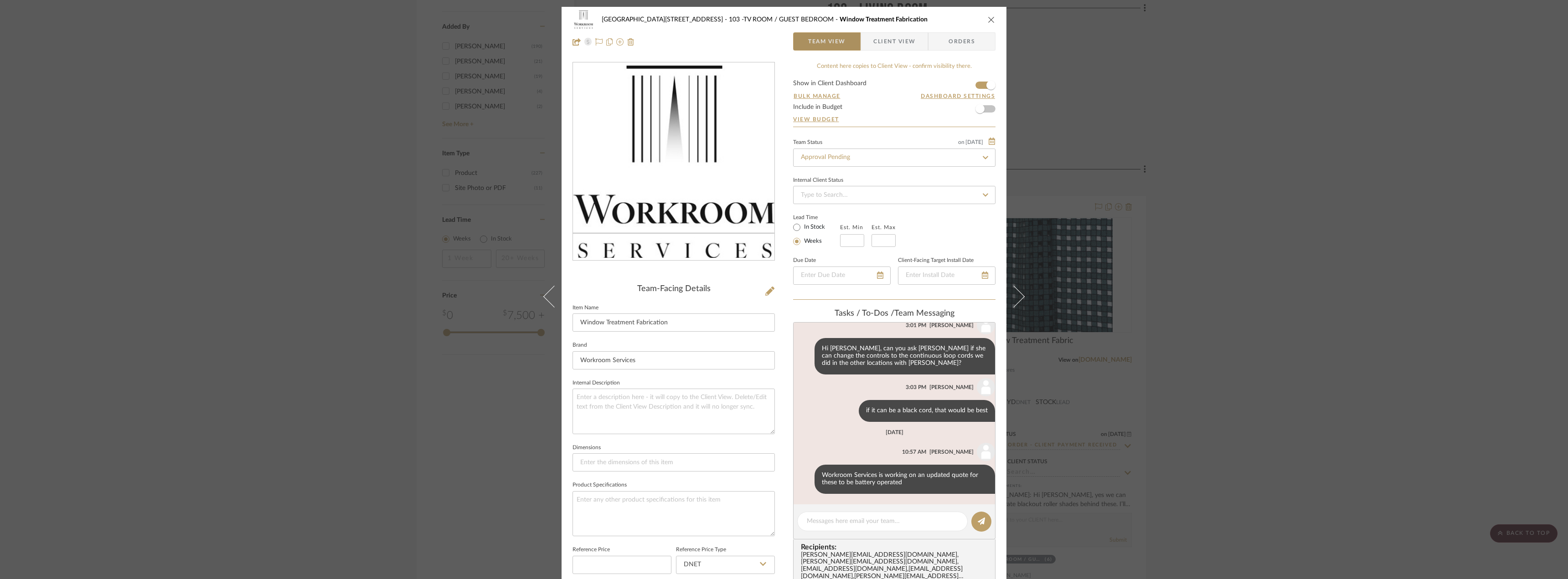
scroll to position [28, 0]
click at [302, 148] on div "24100 - 1175 Park Avenue - Mall 103 -TV ROOM / GUEST BEDROOM Window Treatment F…" at bounding box center [784, 290] width 1568 height 579
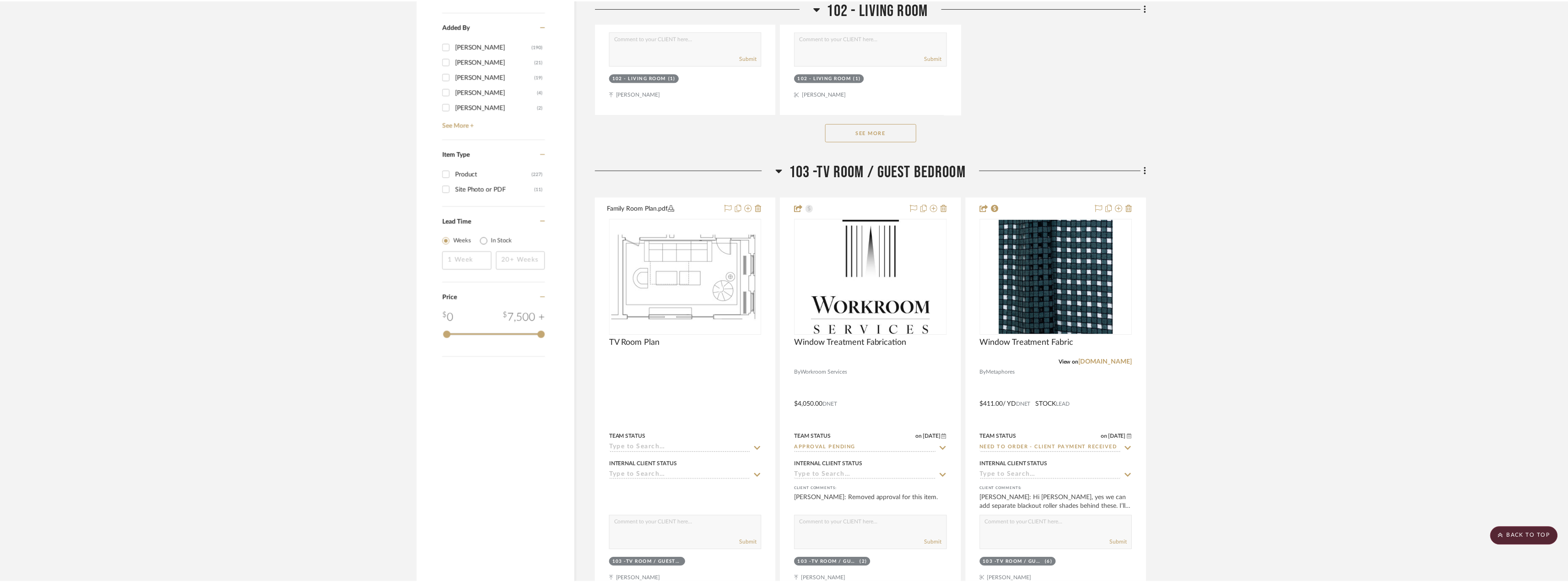
scroll to position [1419, 0]
